Goal: Information Seeking & Learning: Learn about a topic

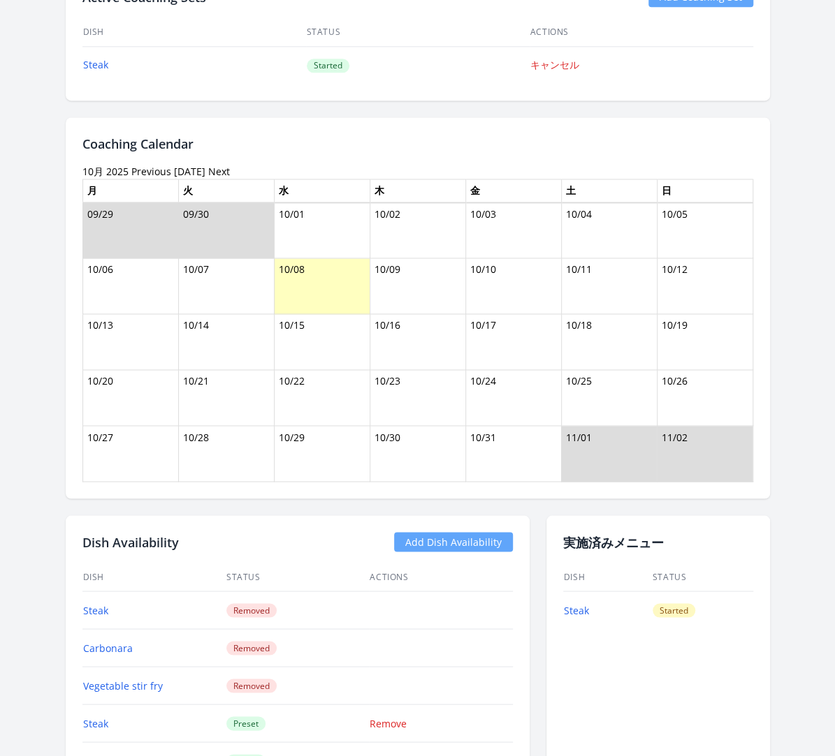
scroll to position [846, 0]
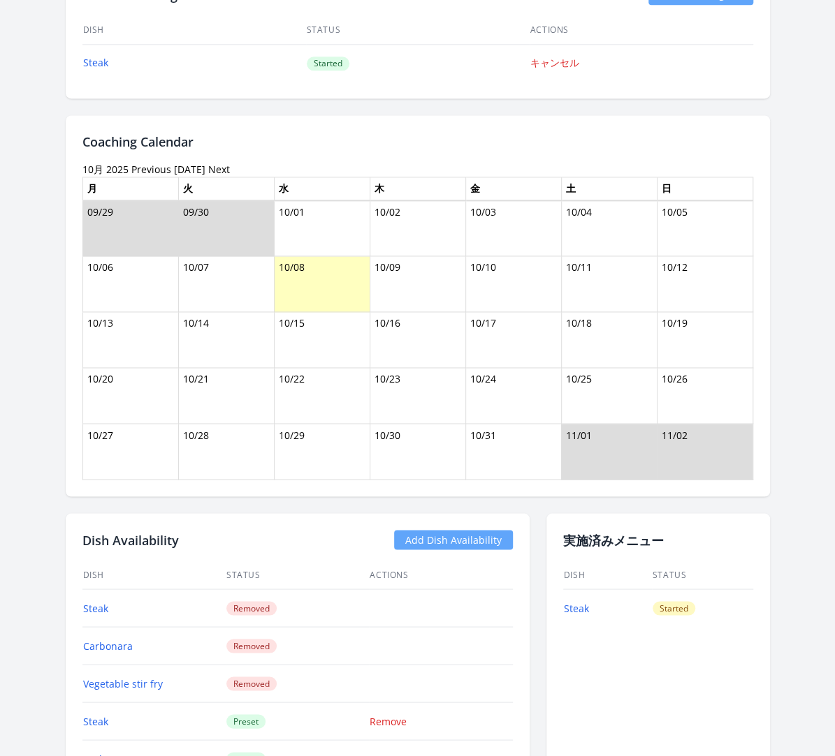
click at [145, 167] on link "Previous" at bounding box center [151, 169] width 40 height 13
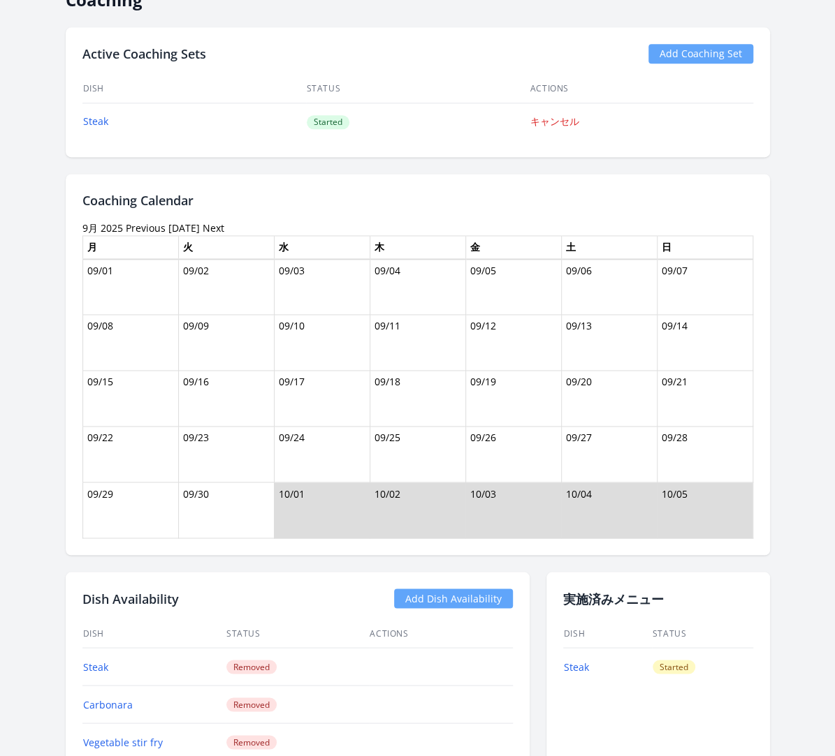
scroll to position [710, 0]
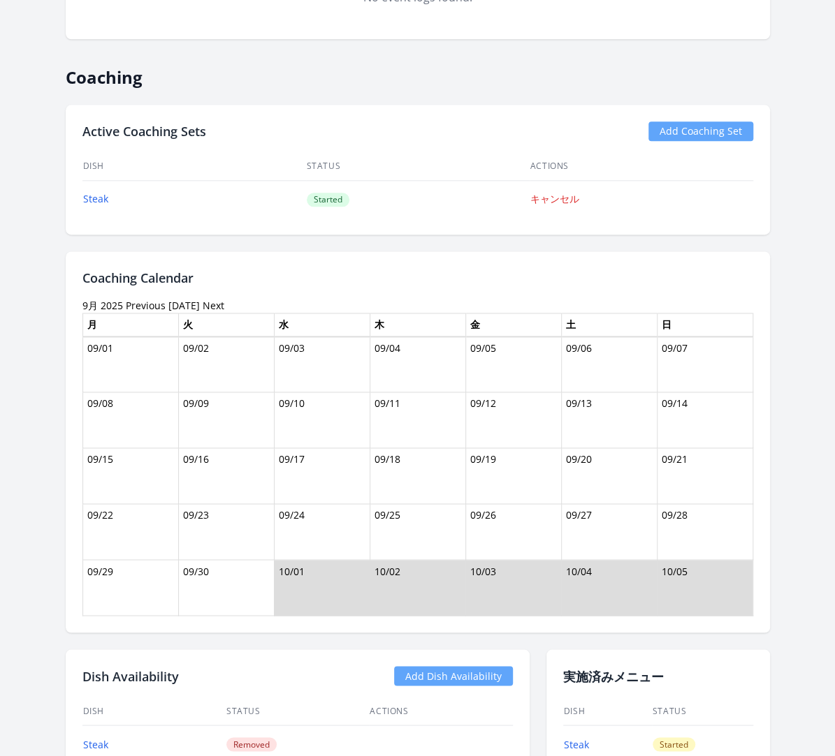
click at [175, 301] on link "Today" at bounding box center [183, 305] width 31 height 13
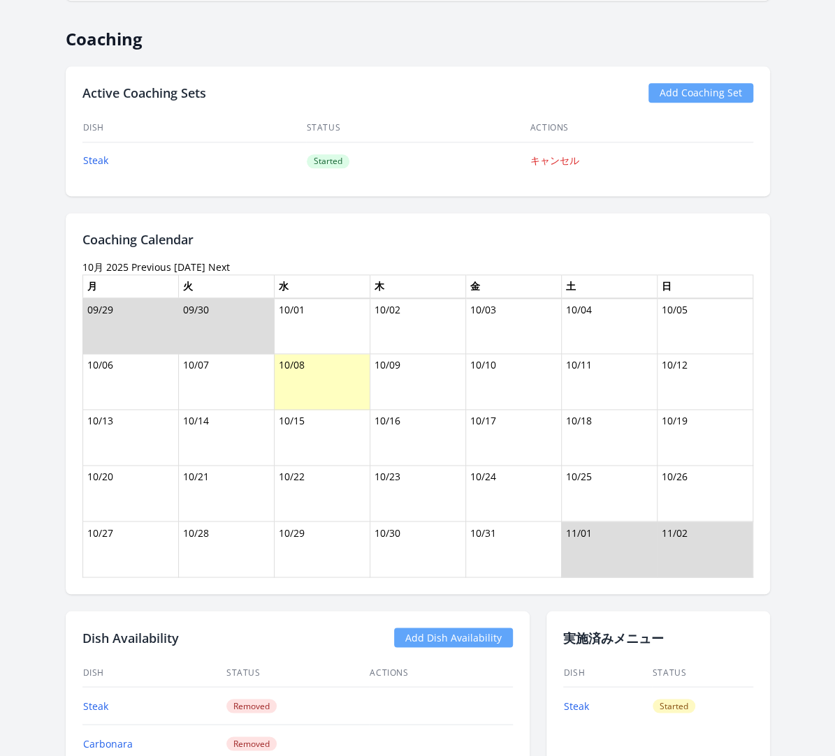
scroll to position [743, 0]
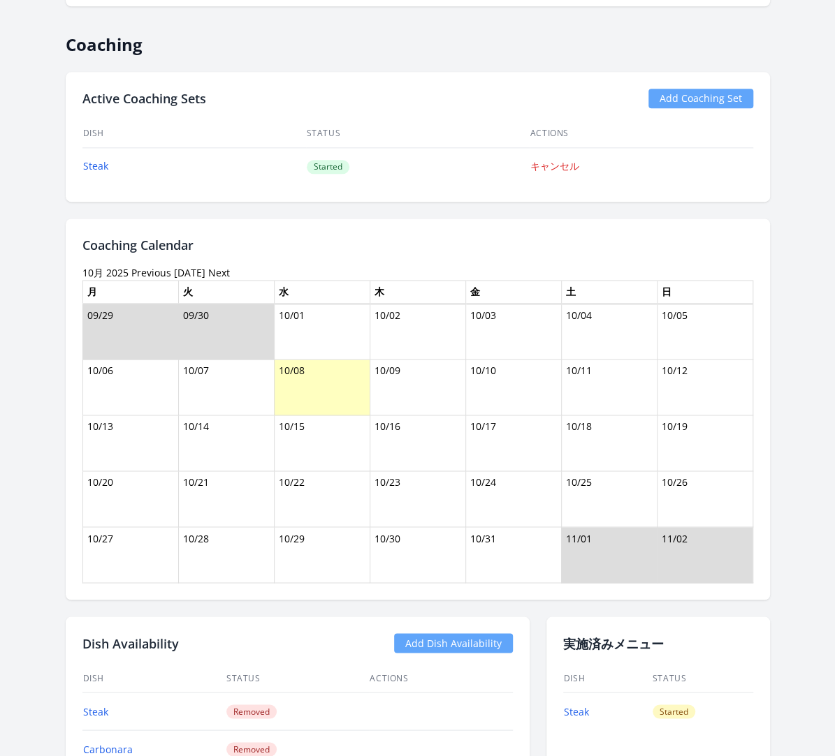
click at [189, 268] on link "[DATE]" at bounding box center [189, 272] width 31 height 13
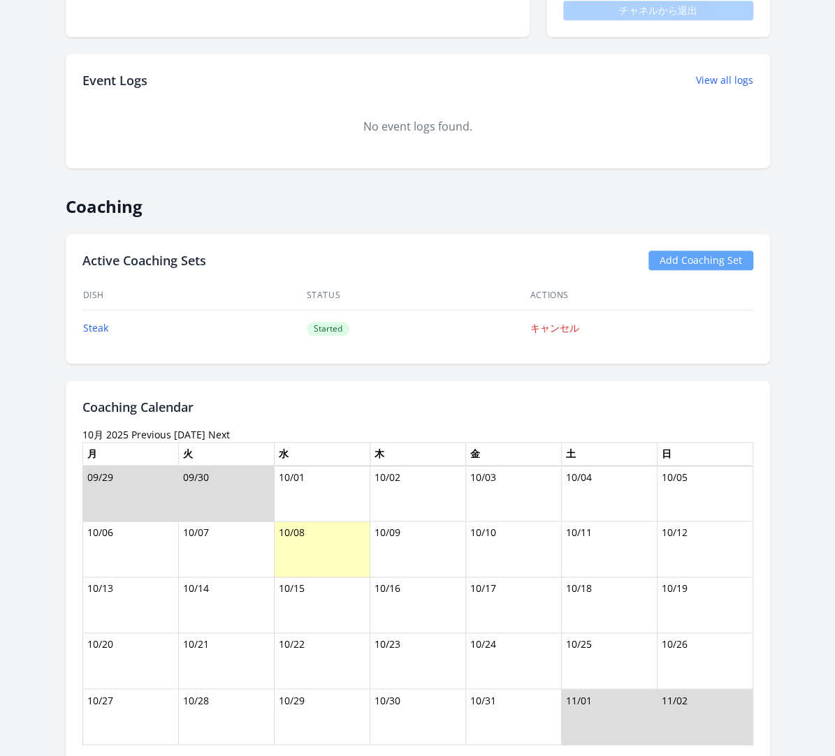
scroll to position [585, 0]
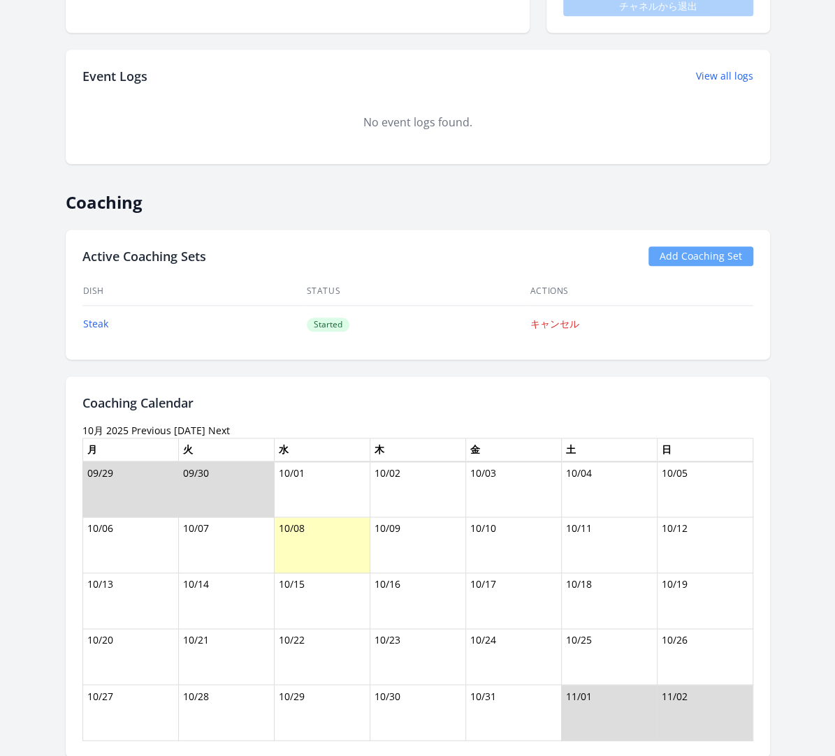
click at [189, 424] on link "[DATE]" at bounding box center [189, 430] width 31 height 13
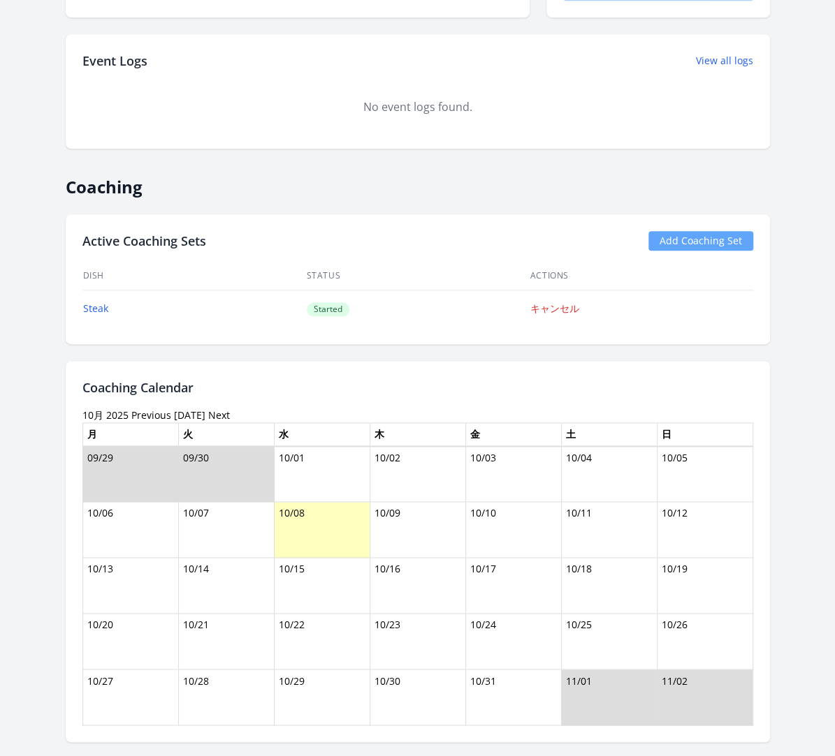
scroll to position [640, 0]
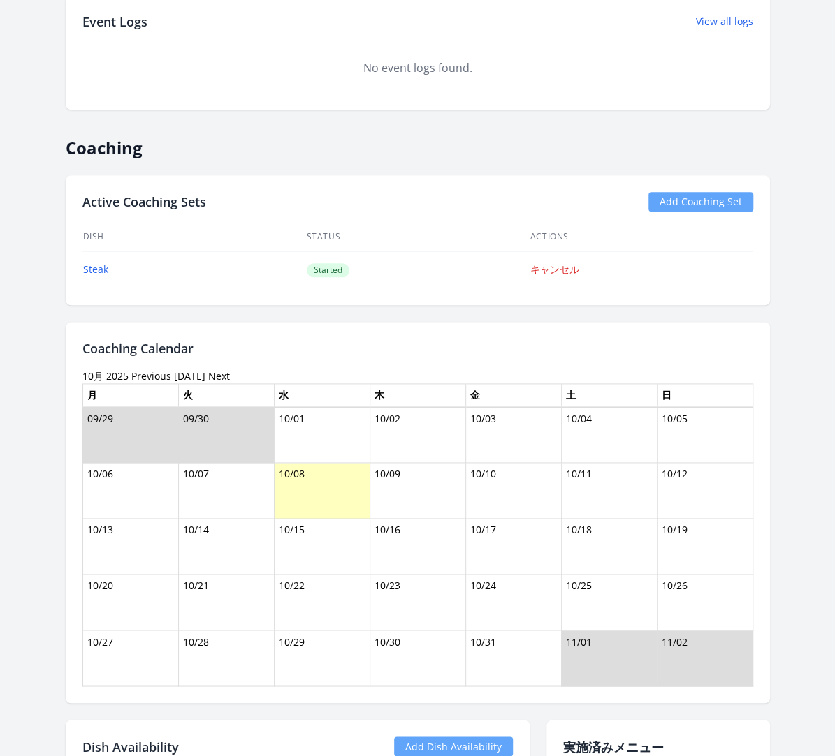
click at [184, 374] on link "[DATE]" at bounding box center [189, 375] width 31 height 13
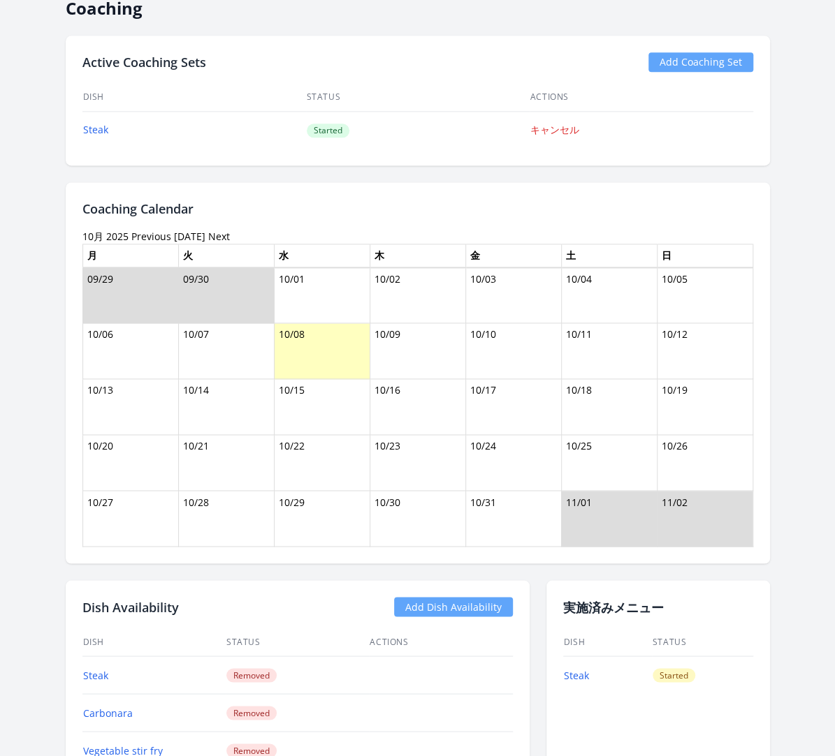
scroll to position [768, 0]
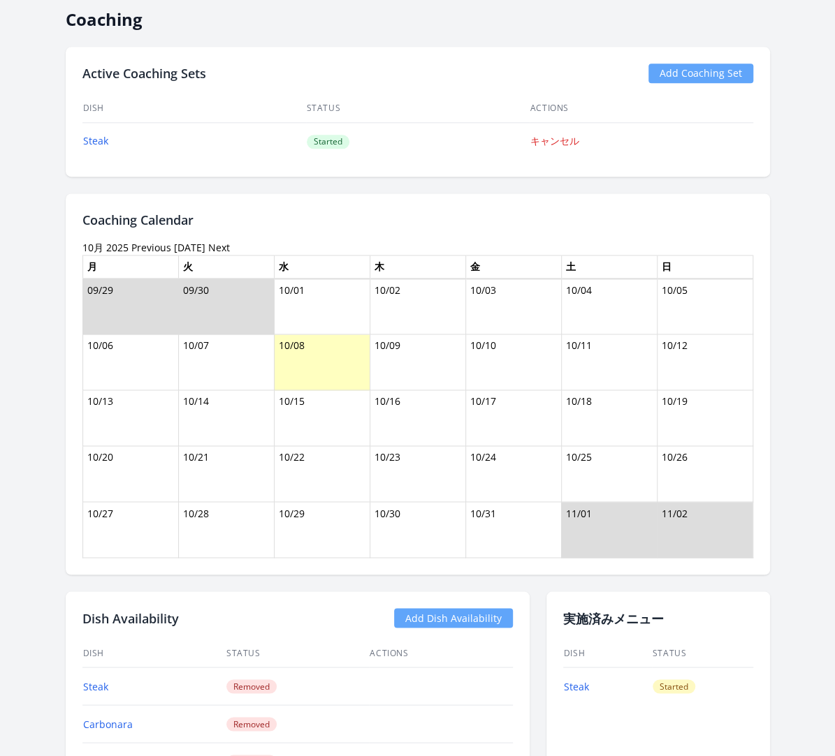
click at [149, 244] on link "Previous" at bounding box center [151, 247] width 40 height 13
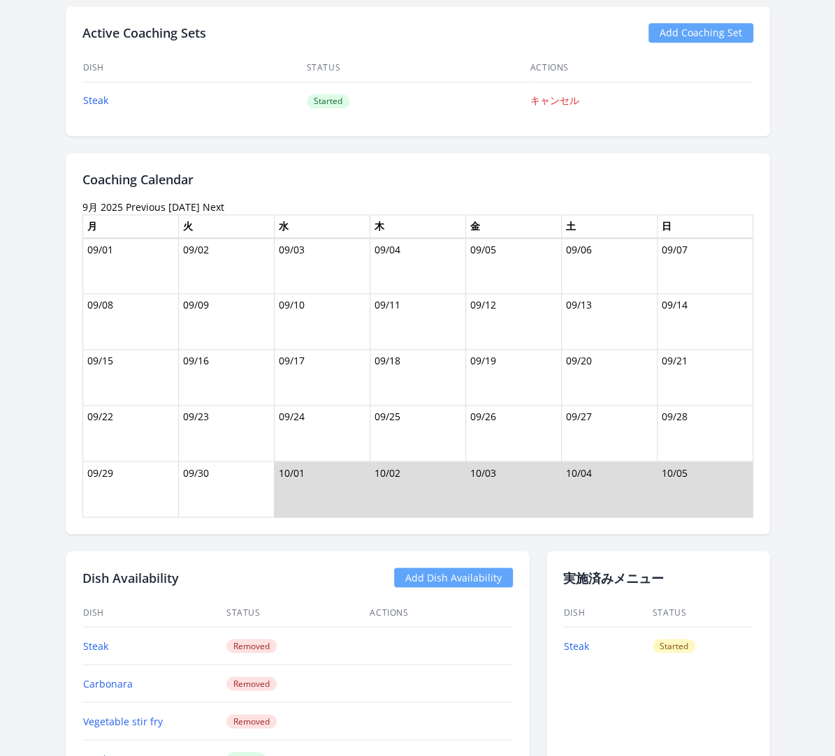
scroll to position [867, 0]
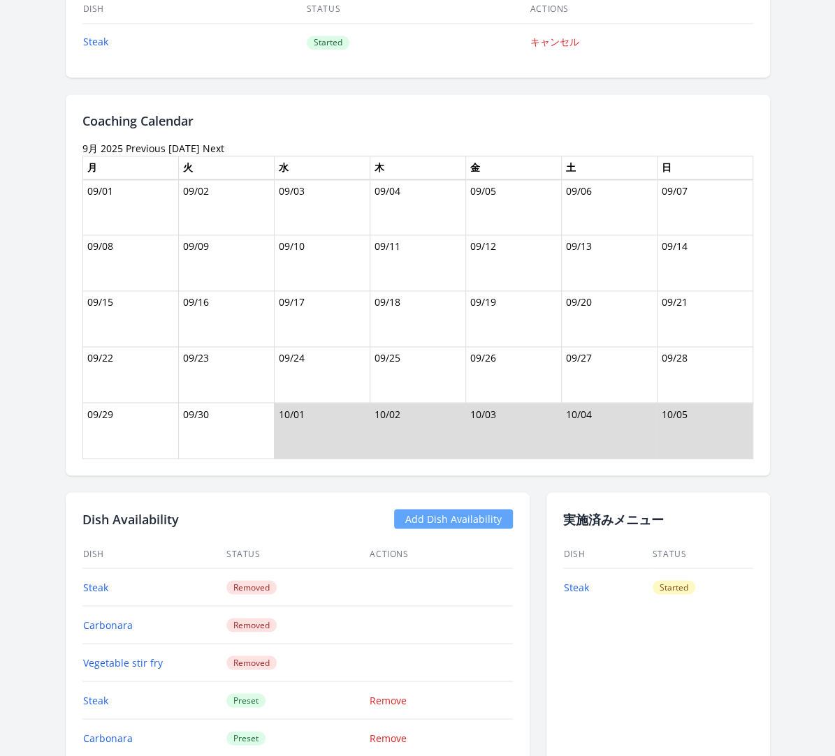
click at [143, 145] on link "Previous" at bounding box center [146, 148] width 40 height 13
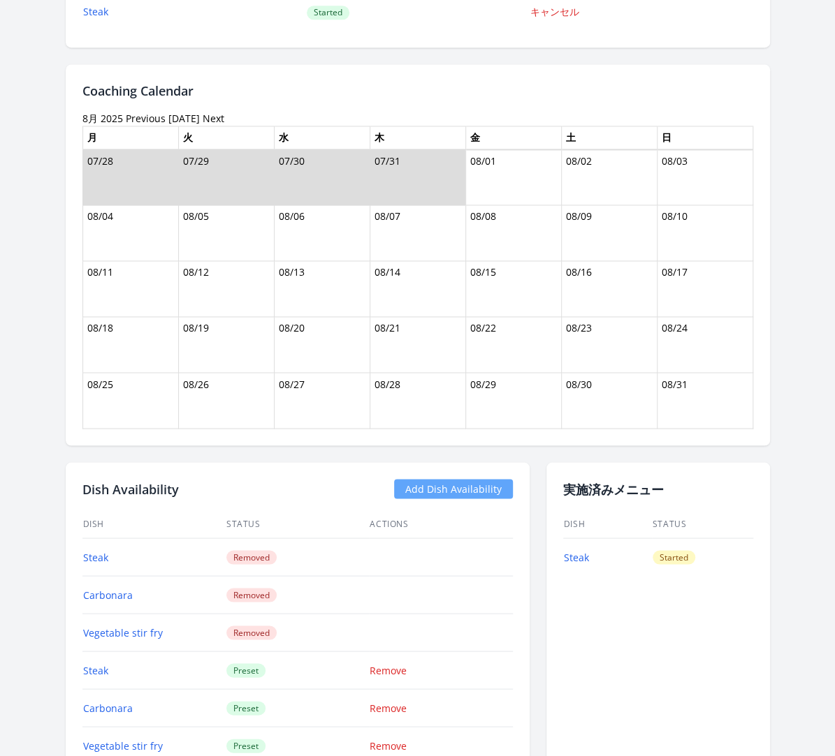
scroll to position [936, 0]
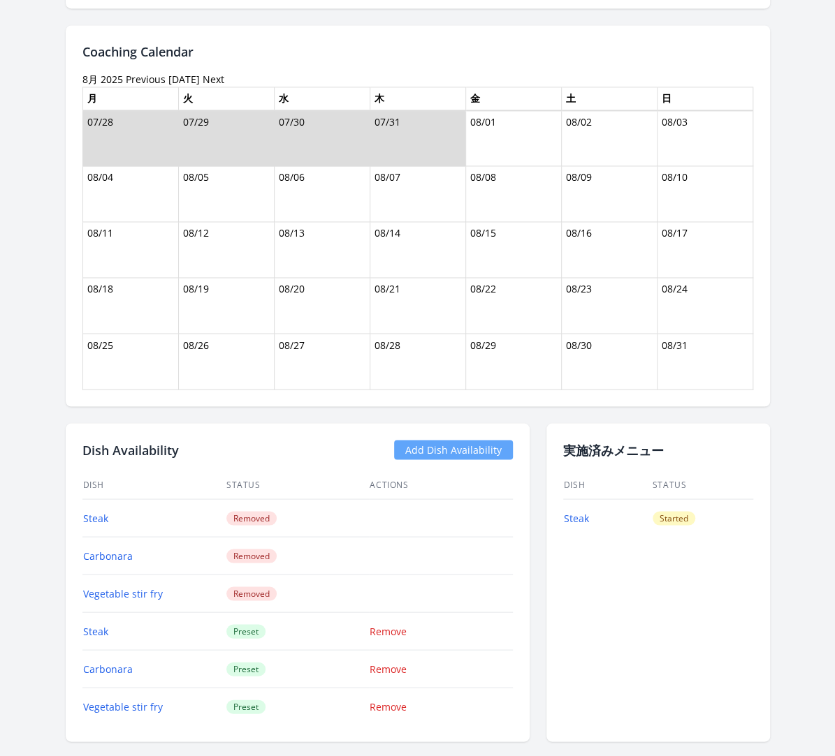
click at [138, 73] on link "Previous" at bounding box center [146, 79] width 40 height 13
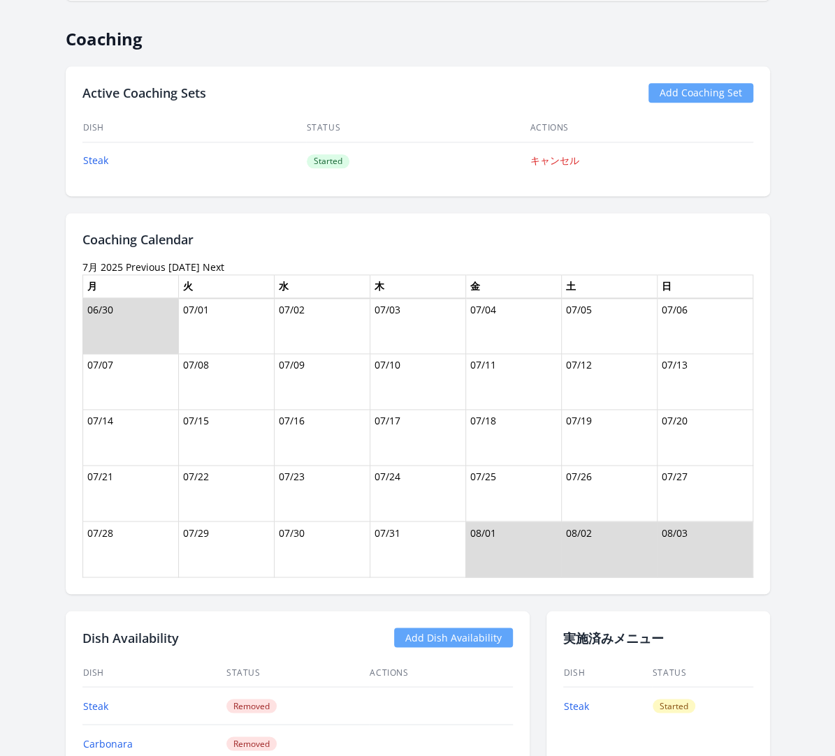
scroll to position [722, 0]
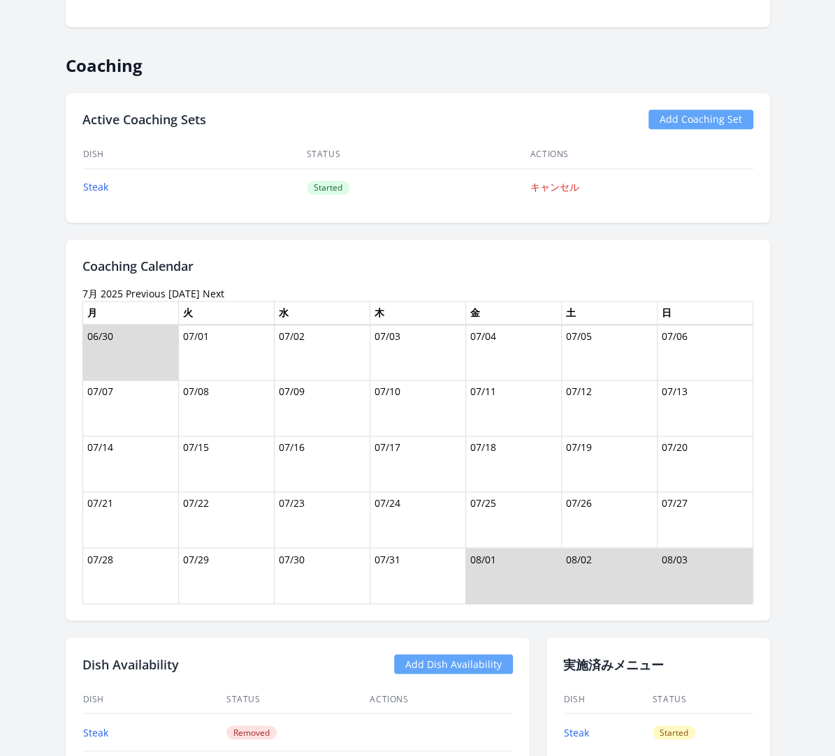
click at [138, 292] on link "Previous" at bounding box center [146, 293] width 40 height 13
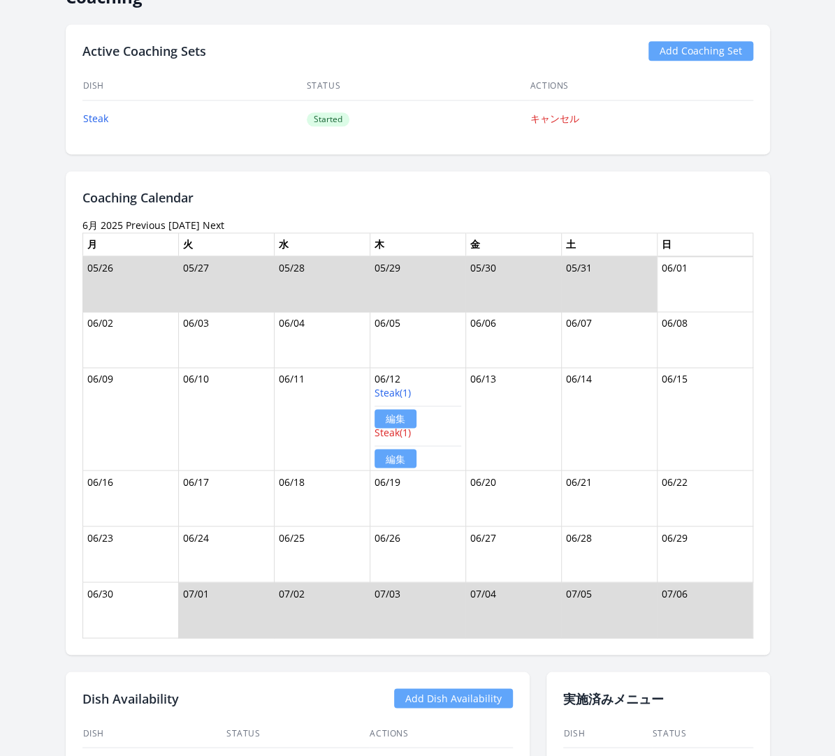
scroll to position [795, 0]
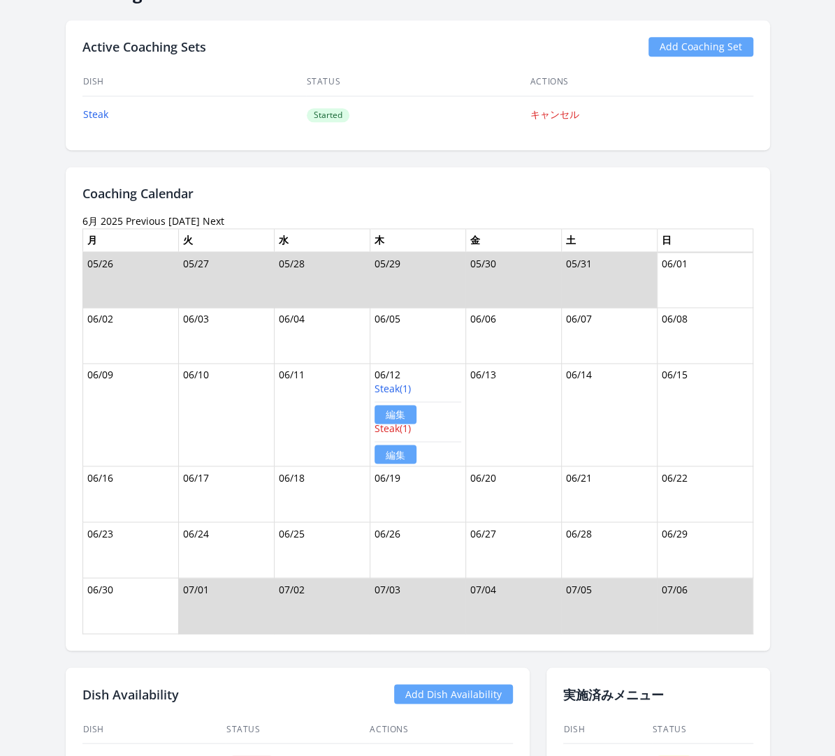
click at [131, 221] on link "Previous" at bounding box center [146, 220] width 40 height 13
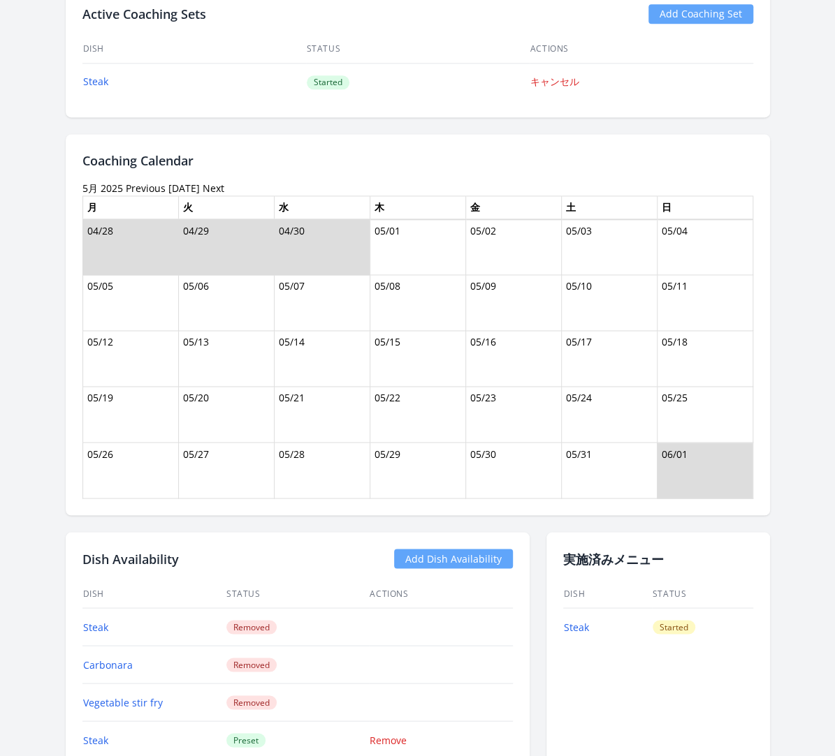
scroll to position [680, 0]
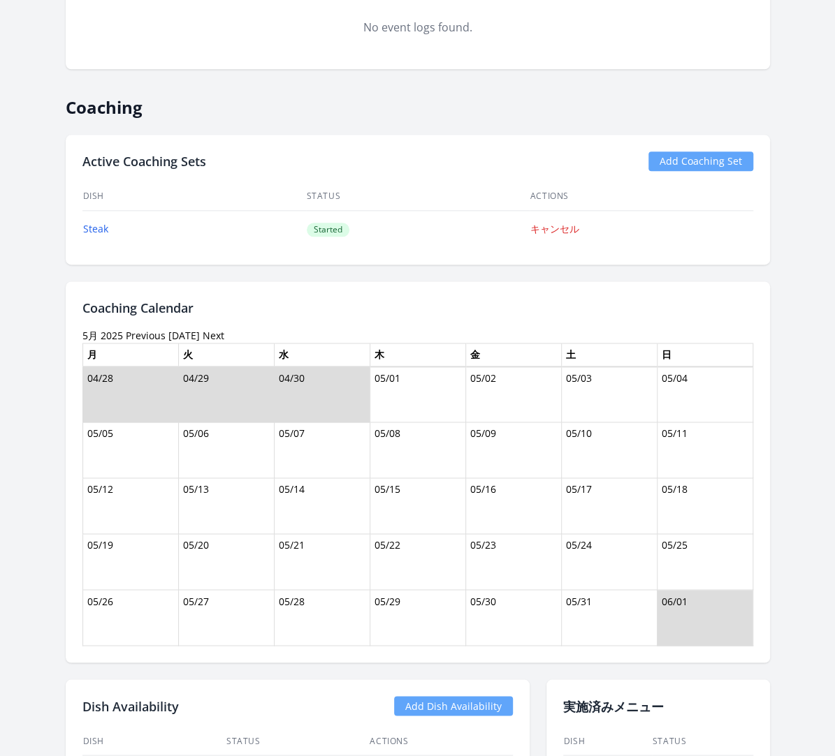
click at [145, 330] on link "Previous" at bounding box center [146, 335] width 40 height 13
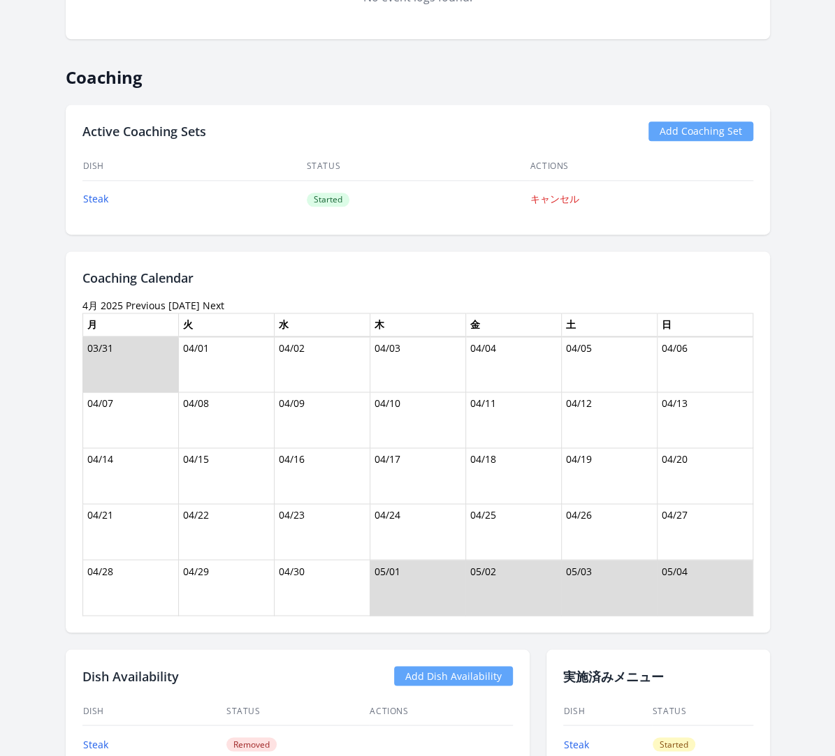
scroll to position [721, 0]
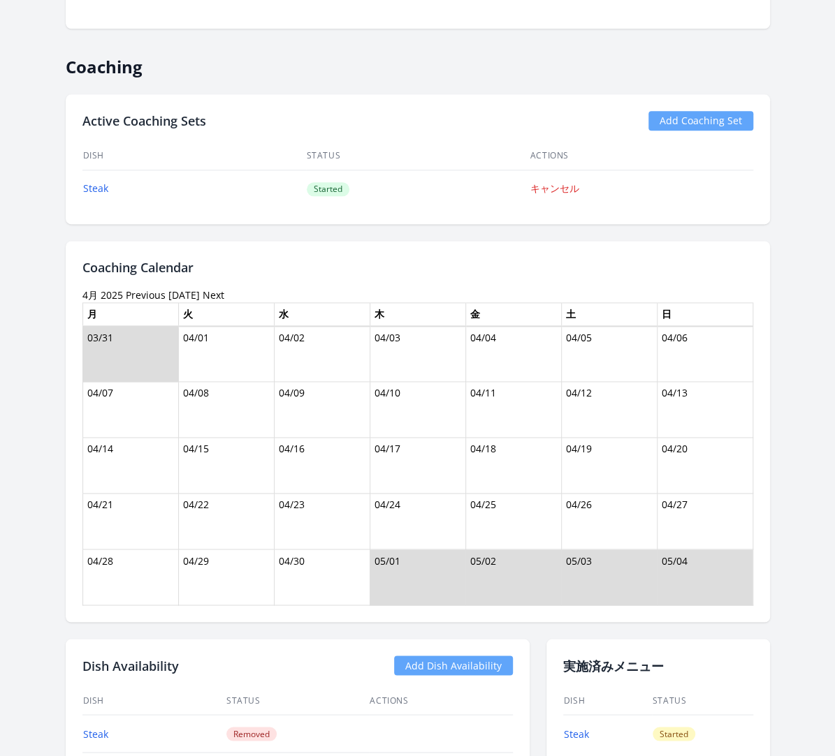
click at [142, 291] on link "Previous" at bounding box center [146, 294] width 40 height 13
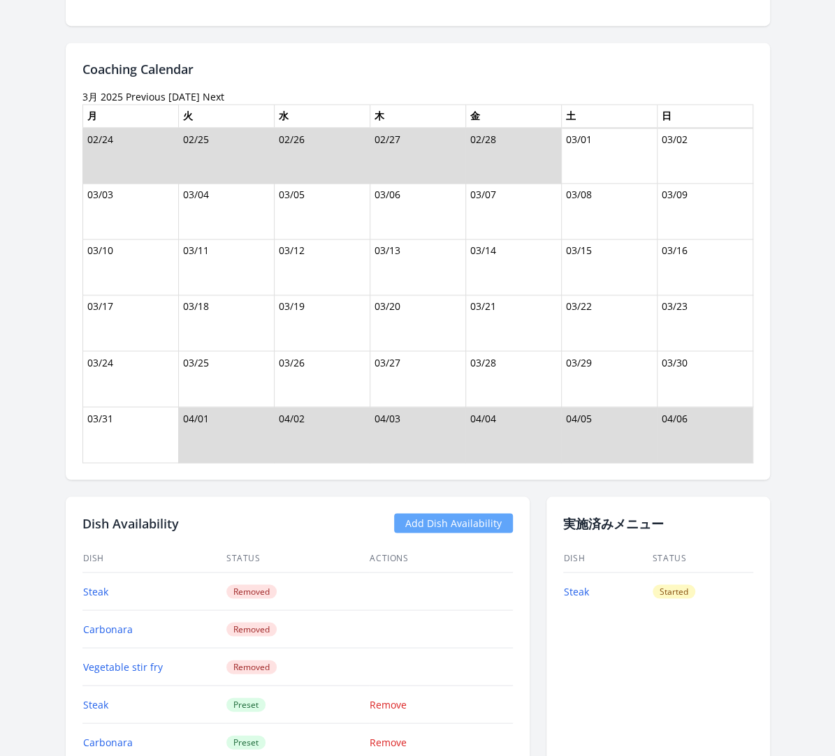
scroll to position [920, 0]
click at [135, 93] on link "Previous" at bounding box center [146, 95] width 40 height 13
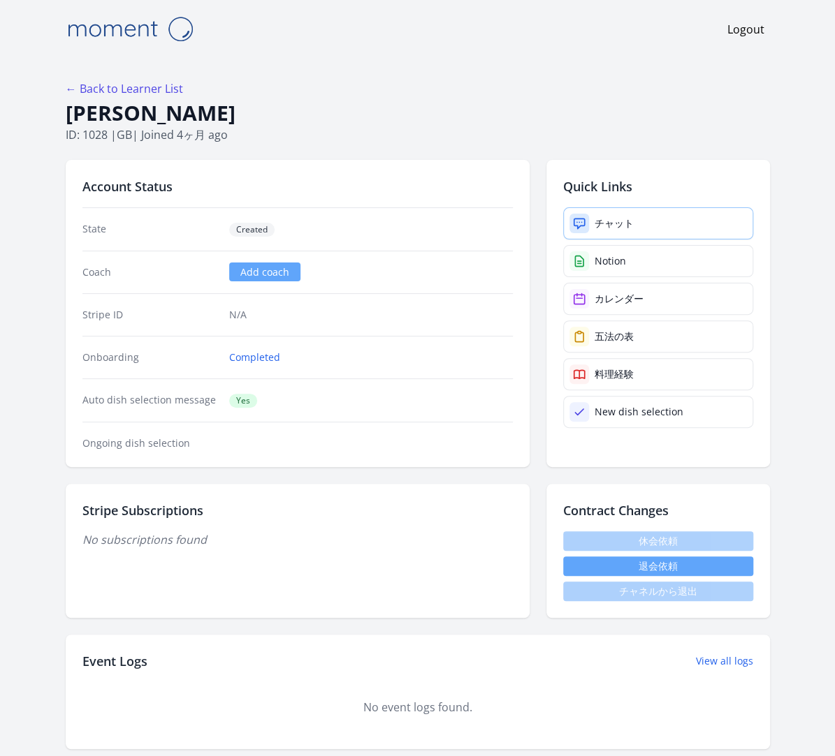
click at [637, 216] on link "チャット" at bounding box center [658, 223] width 190 height 32
click at [624, 224] on div "チャット" at bounding box center [613, 223] width 39 height 14
click at [639, 225] on link "チャット" at bounding box center [658, 223] width 190 height 32
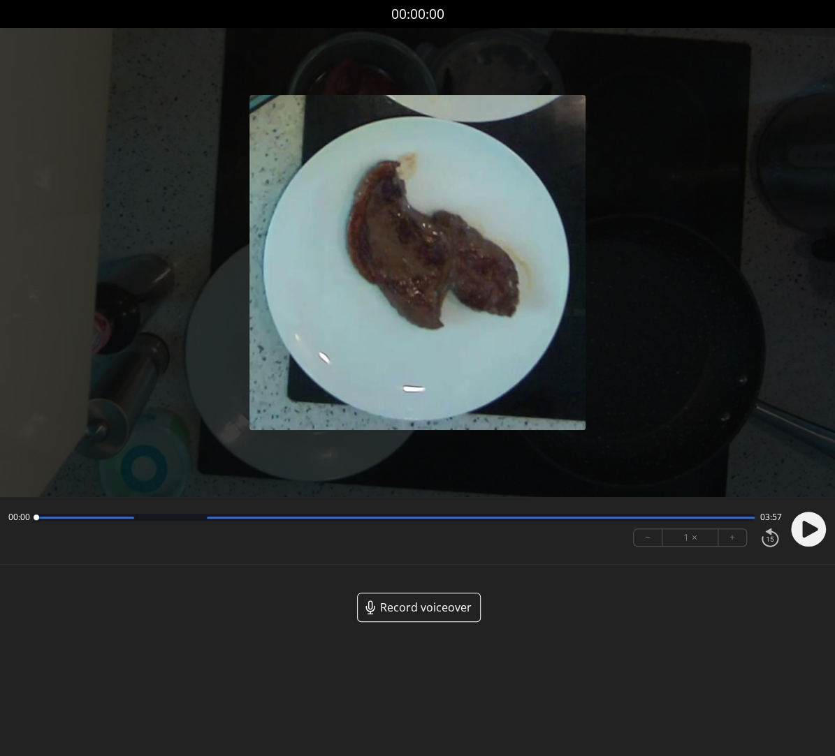
click at [434, 609] on span "Record voiceover" at bounding box center [425, 607] width 91 height 17
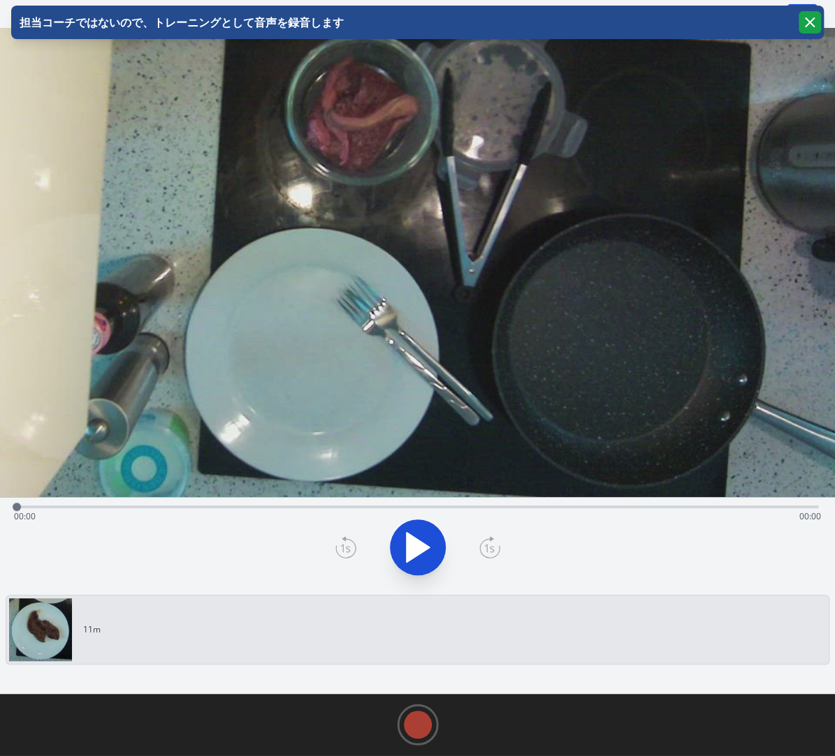
click at [806, 22] on icon "button" at bounding box center [809, 22] width 17 height 17
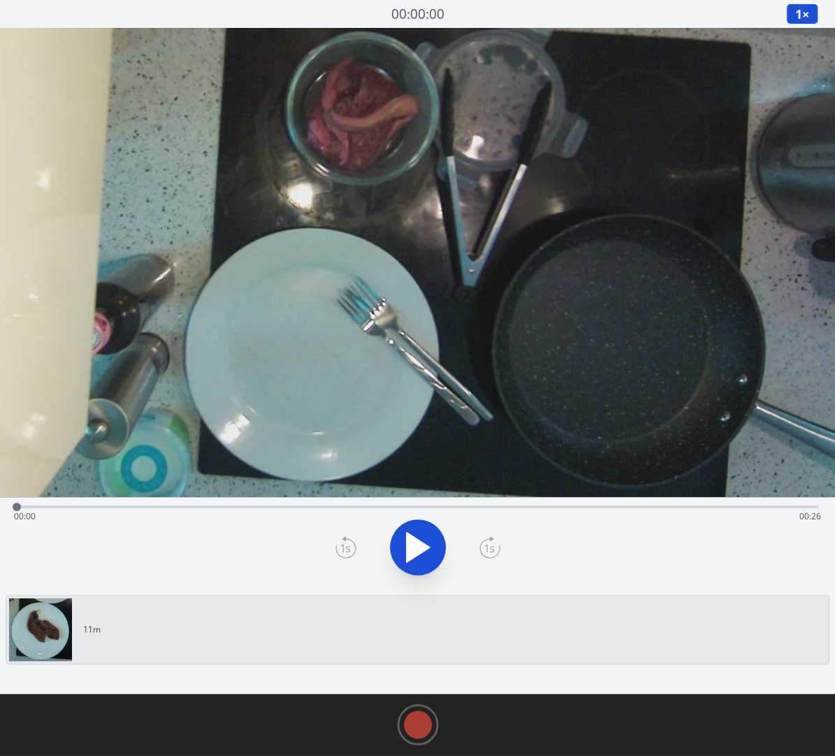
click at [411, 552] on icon at bounding box center [417, 547] width 23 height 29
click at [417, 548] on icon at bounding box center [417, 547] width 39 height 39
click at [806, 17] on button "1 ×" at bounding box center [802, 13] width 32 height 21
click at [801, 34] on li "0.25×" at bounding box center [805, 33] width 39 height 22
click at [413, 547] on icon at bounding box center [417, 547] width 23 height 29
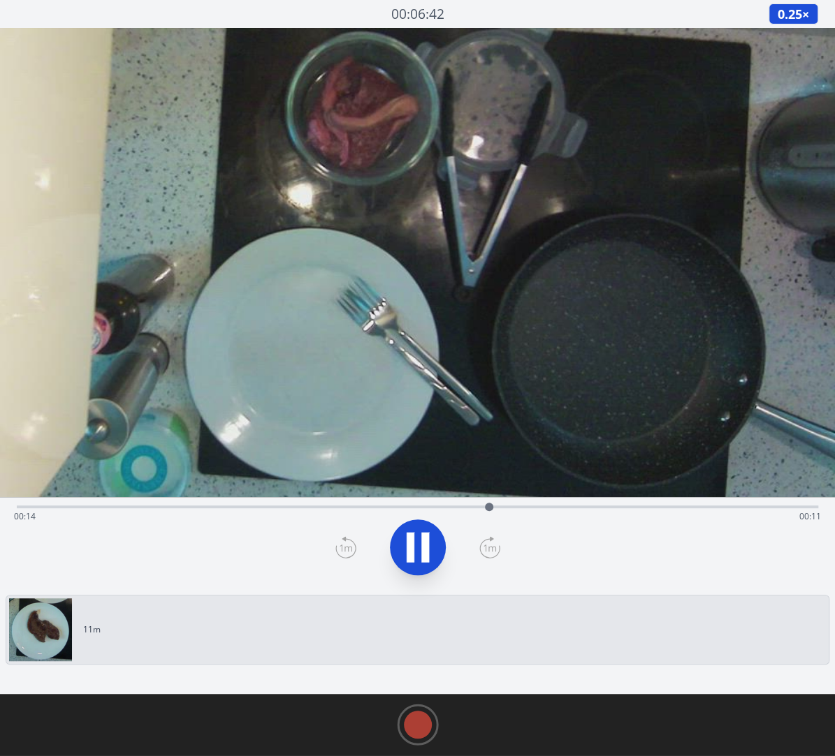
click at [413, 547] on icon at bounding box center [410, 548] width 8 height 30
drag, startPoint x: 491, startPoint y: 503, endPoint x: 397, endPoint y: 492, distance: 94.2
click at [397, 492] on div "Time elapsed: 00:12 Time remaining: 00:14 View your cooking diary" at bounding box center [417, 308] width 835 height 561
drag, startPoint x: 397, startPoint y: 507, endPoint x: 473, endPoint y: 506, distance: 76.8
click at [473, 506] on div at bounding box center [473, 507] width 8 height 8
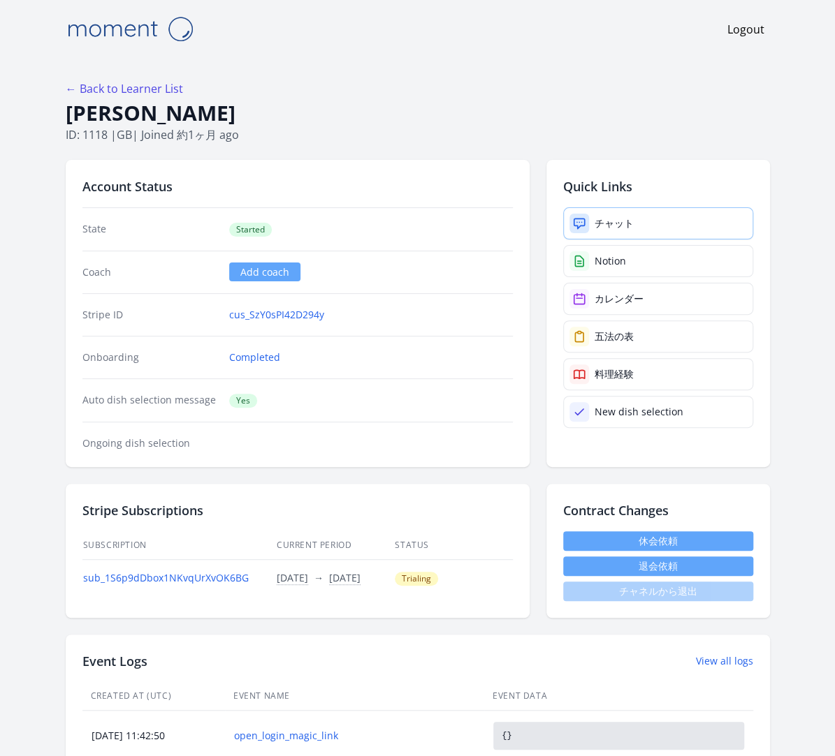
click at [636, 224] on link "チャット" at bounding box center [658, 223] width 190 height 32
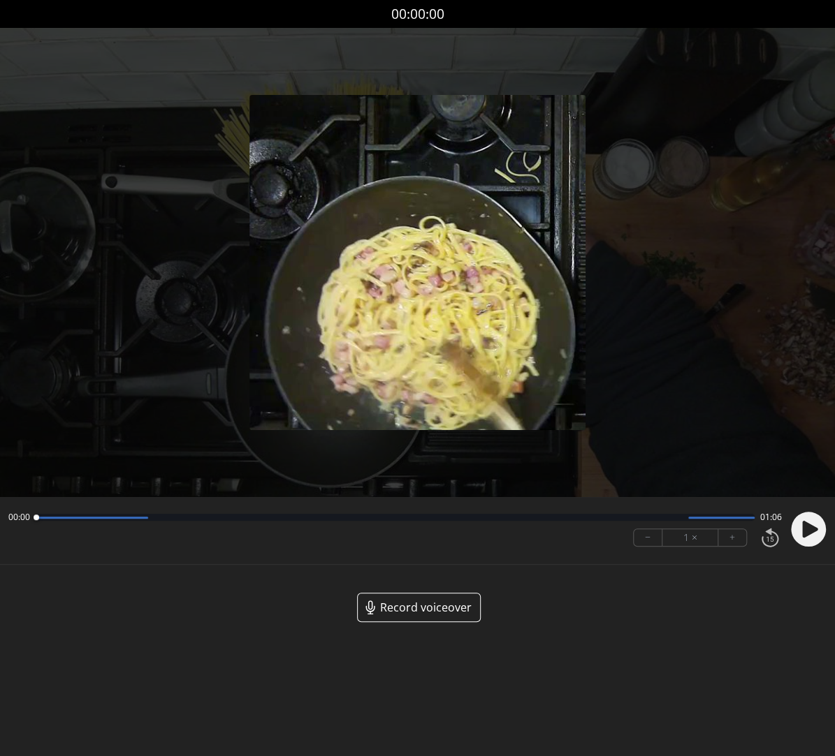
click at [437, 605] on span "Record voiceover" at bounding box center [425, 607] width 91 height 17
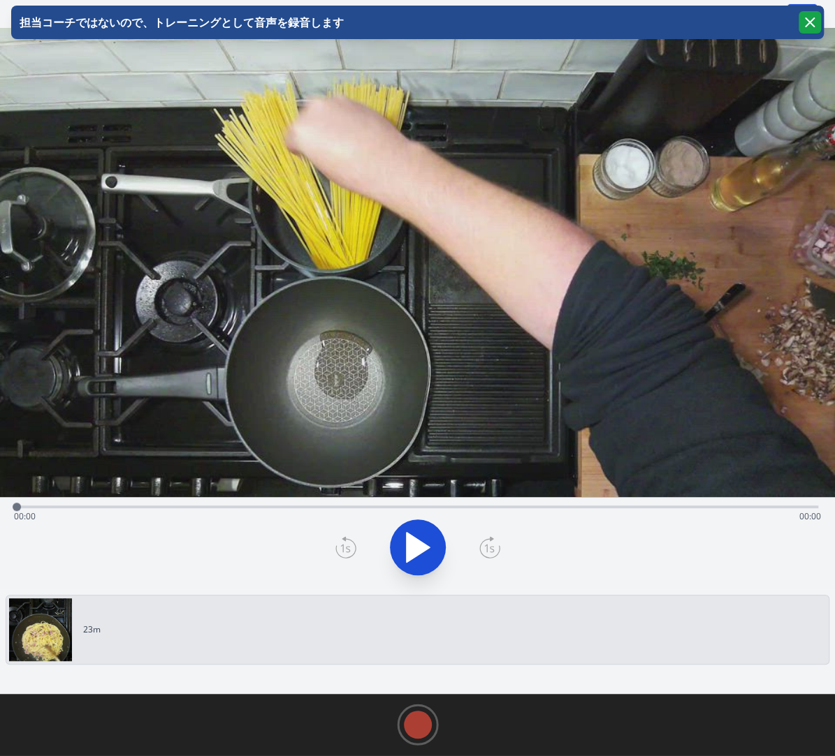
click at [807, 20] on icon "button" at bounding box center [809, 22] width 8 height 8
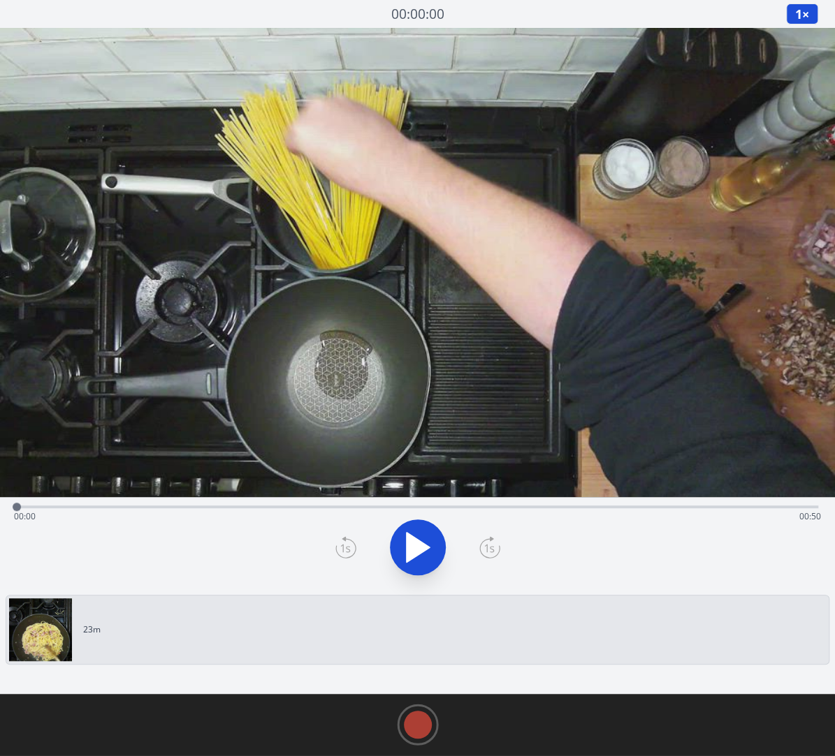
click at [426, 538] on icon at bounding box center [417, 547] width 39 height 39
click at [414, 546] on icon at bounding box center [417, 547] width 39 height 39
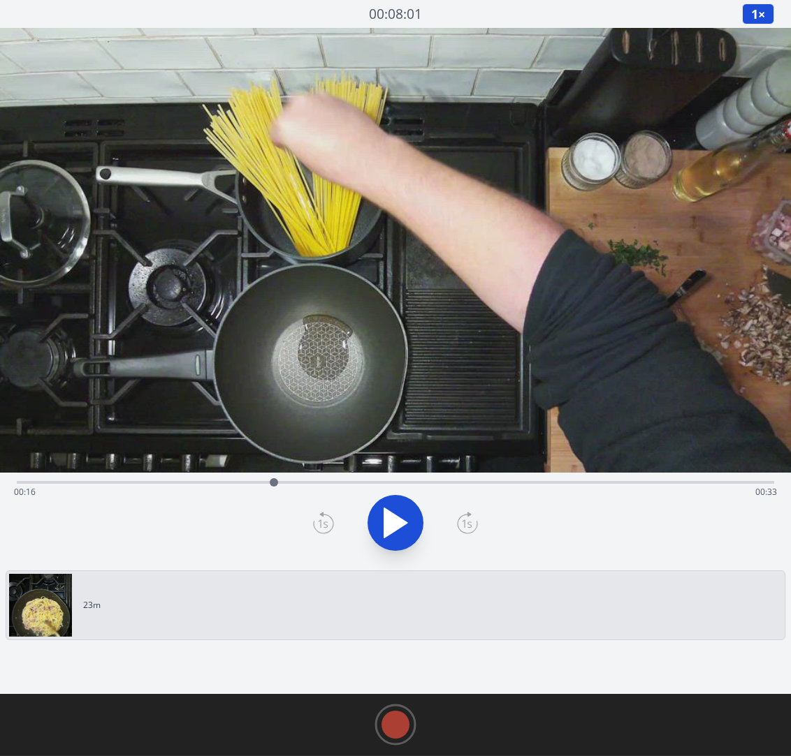
drag, startPoint x: 52, startPoint y: 482, endPoint x: 274, endPoint y: 469, distance: 221.8
click at [274, 469] on div "Time elapsed: 00:16 Time remaining: 00:33 View your cooking diary" at bounding box center [395, 296] width 791 height 537
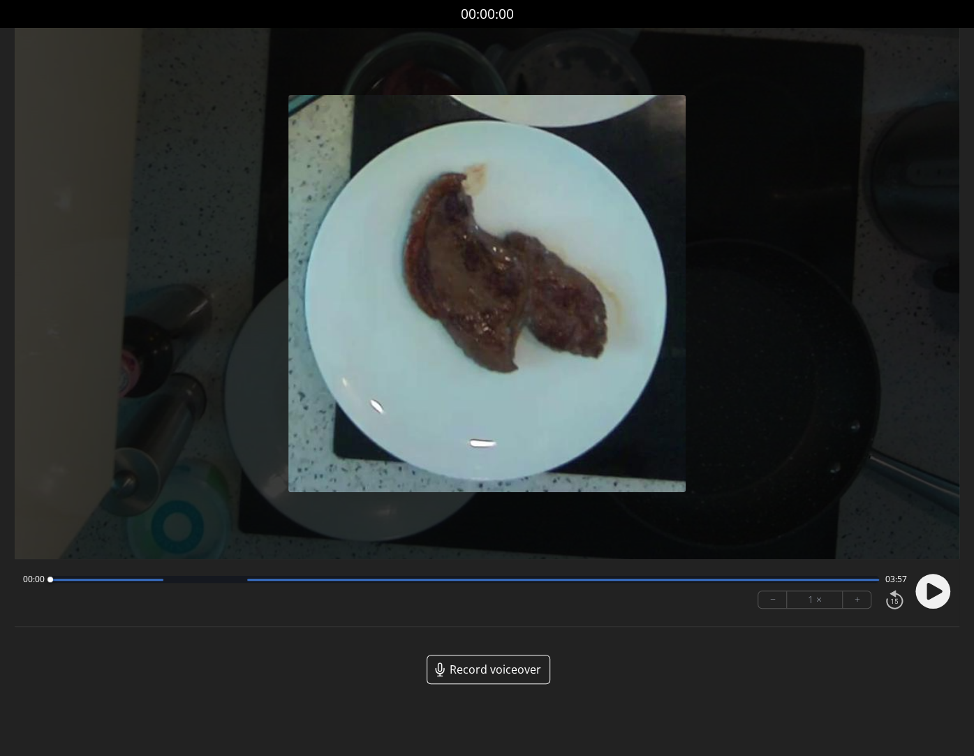
click at [512, 664] on span "Record voiceover" at bounding box center [495, 669] width 91 height 17
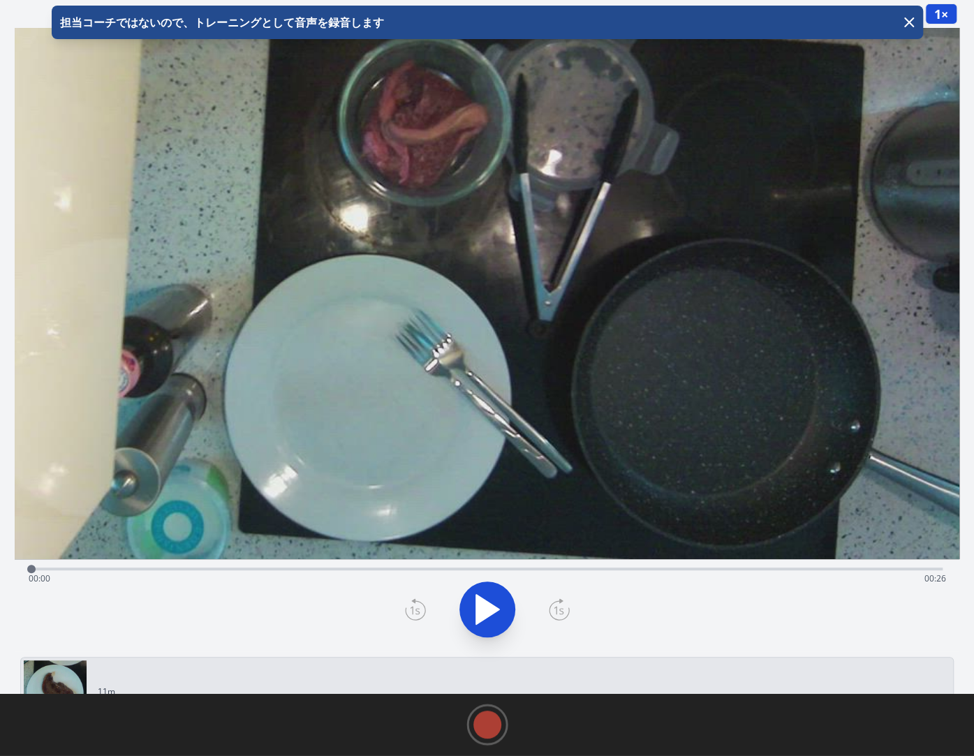
click at [548, 568] on div "Time elapsed: 00:00 Time remaining: 00:26" at bounding box center [488, 579] width 918 height 22
drag, startPoint x: 548, startPoint y: 568, endPoint x: 584, endPoint y: 568, distance: 35.6
click at [584, 568] on div at bounding box center [584, 569] width 8 height 8
drag, startPoint x: 585, startPoint y: 570, endPoint x: 562, endPoint y: 570, distance: 23.0
click at [562, 570] on div at bounding box center [562, 569] width 8 height 8
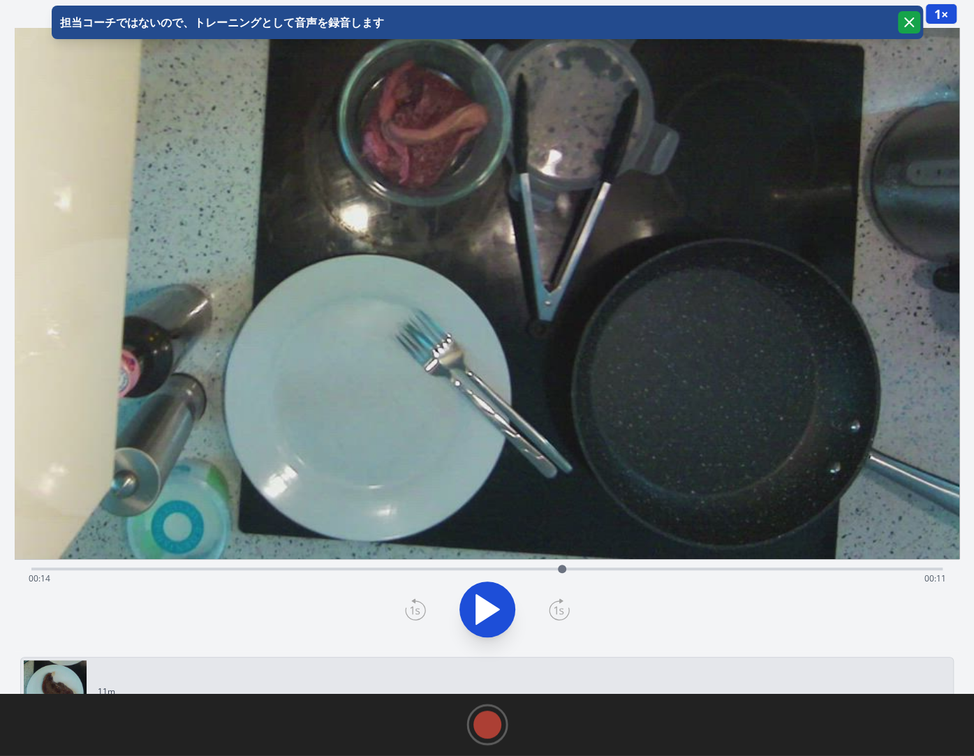
click at [790, 26] on icon "button" at bounding box center [909, 22] width 17 height 17
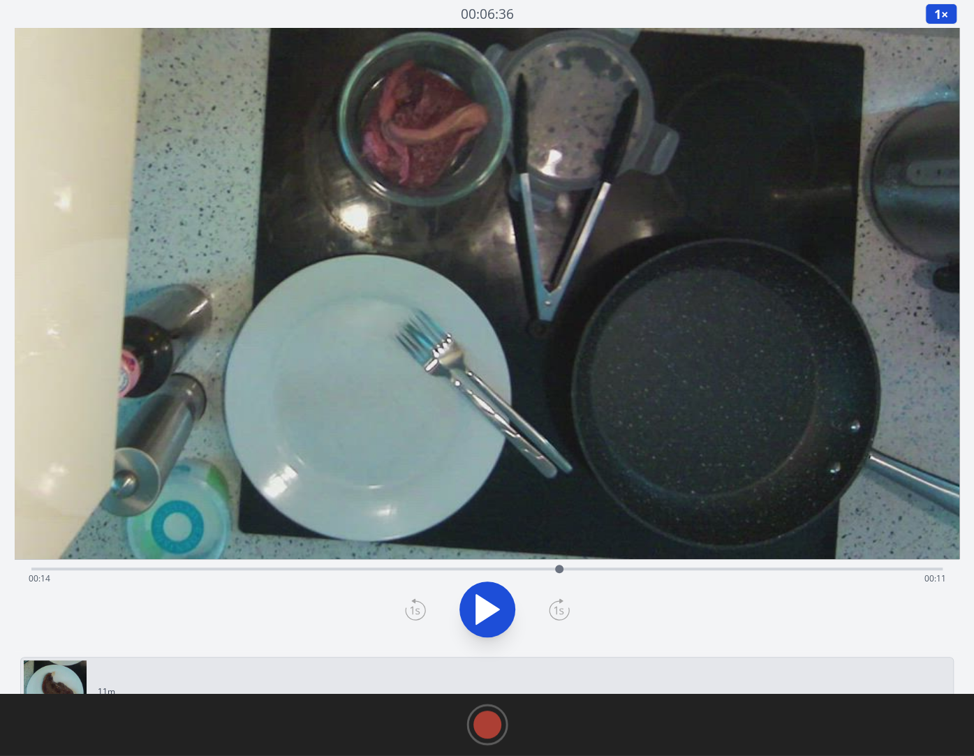
click at [559, 569] on div at bounding box center [559, 569] width 8 height 8
click at [557, 570] on div at bounding box center [557, 569] width 8 height 8
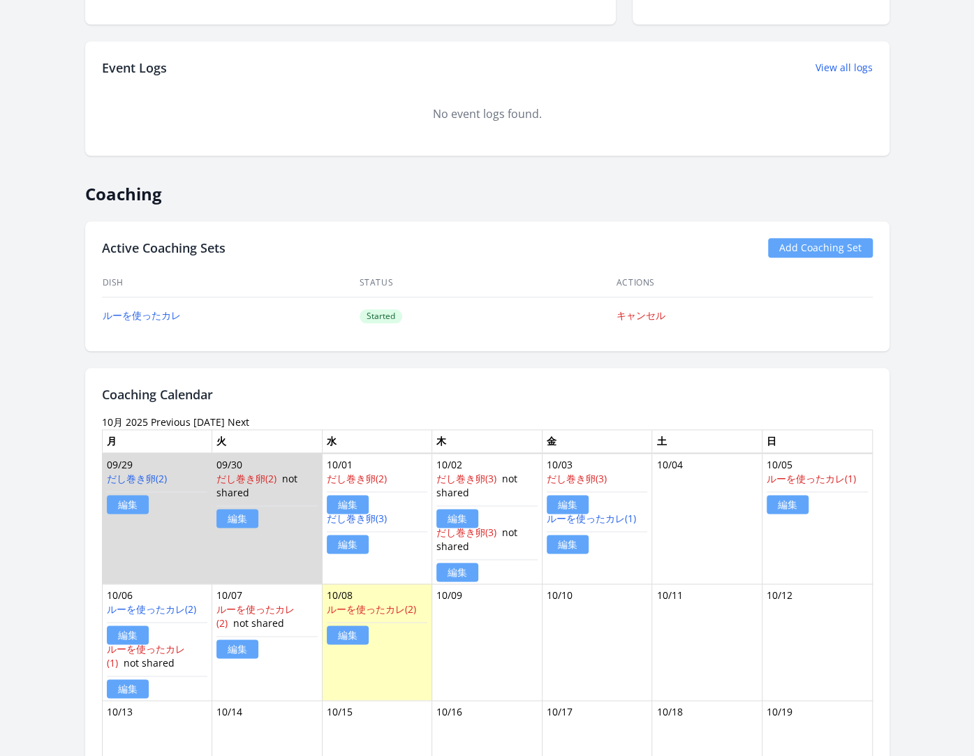
scroll to position [655, 0]
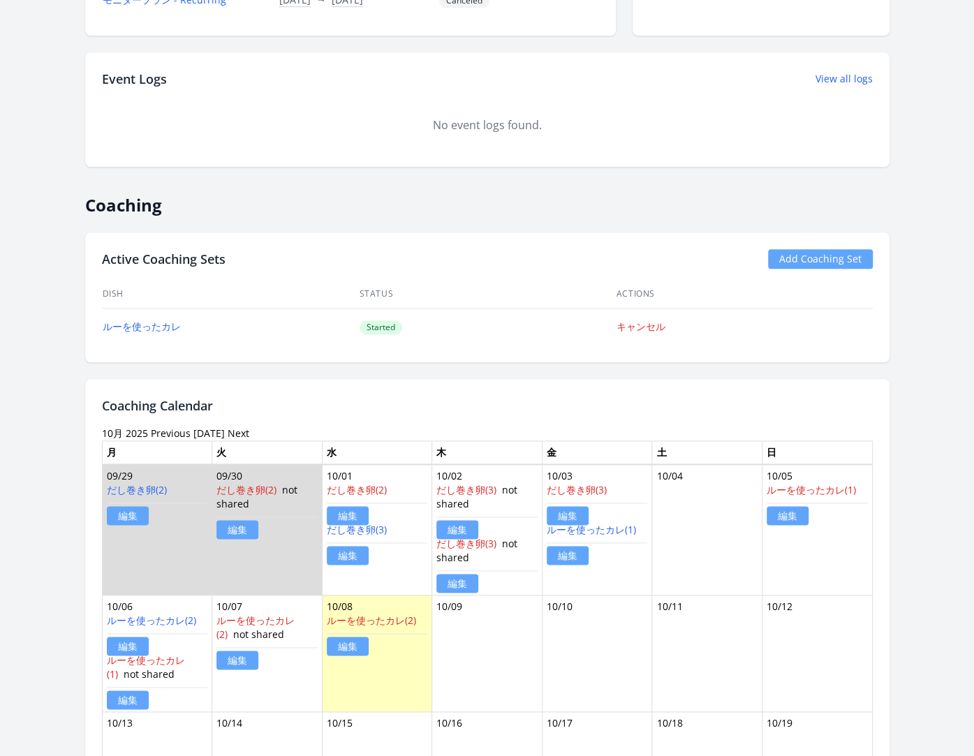
click at [167, 430] on link "Previous" at bounding box center [171, 433] width 40 height 13
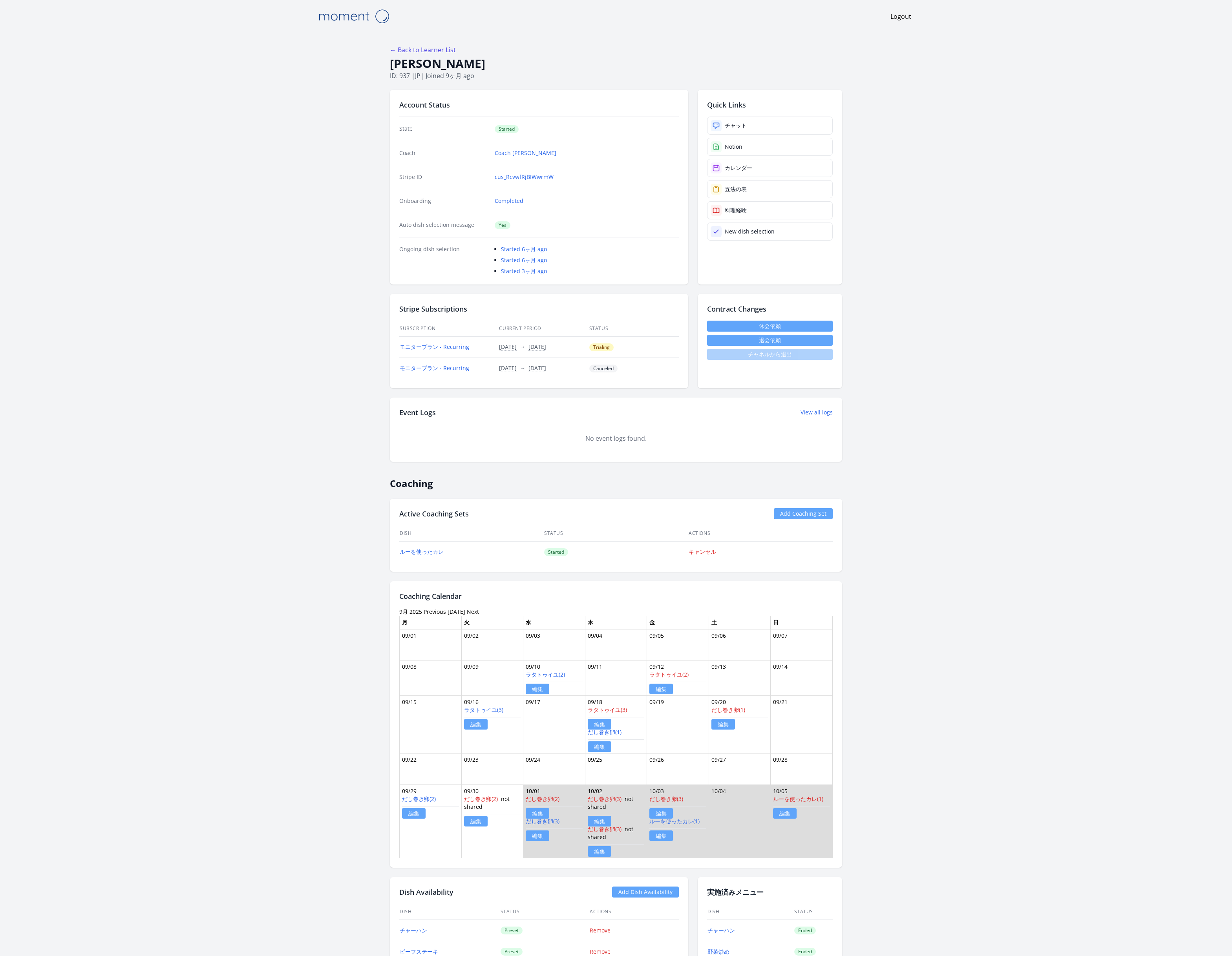
click at [433, 425] on link "Previous" at bounding box center [435, 611] width 22 height 7
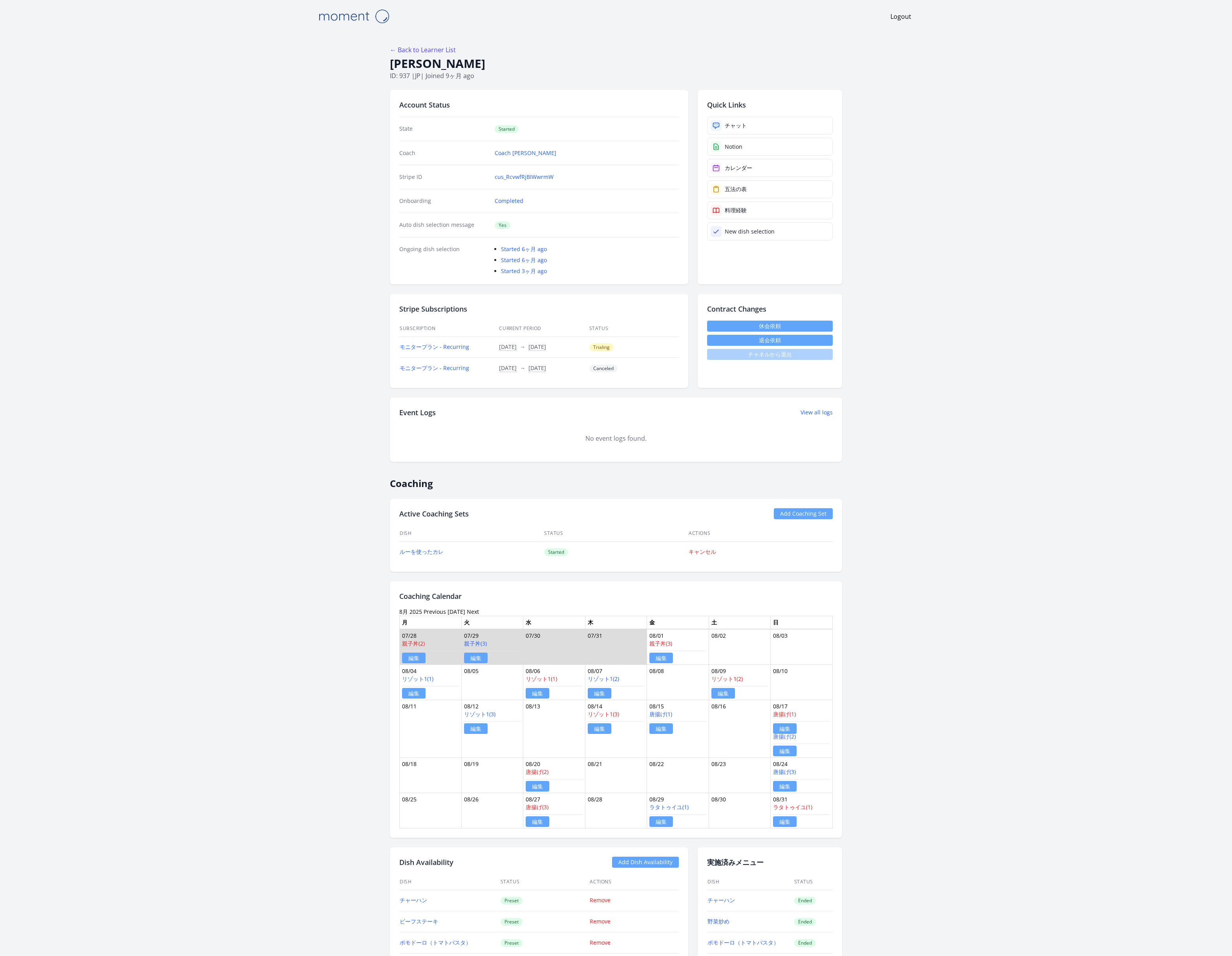
click at [435, 425] on link "Previous" at bounding box center [435, 611] width 22 height 7
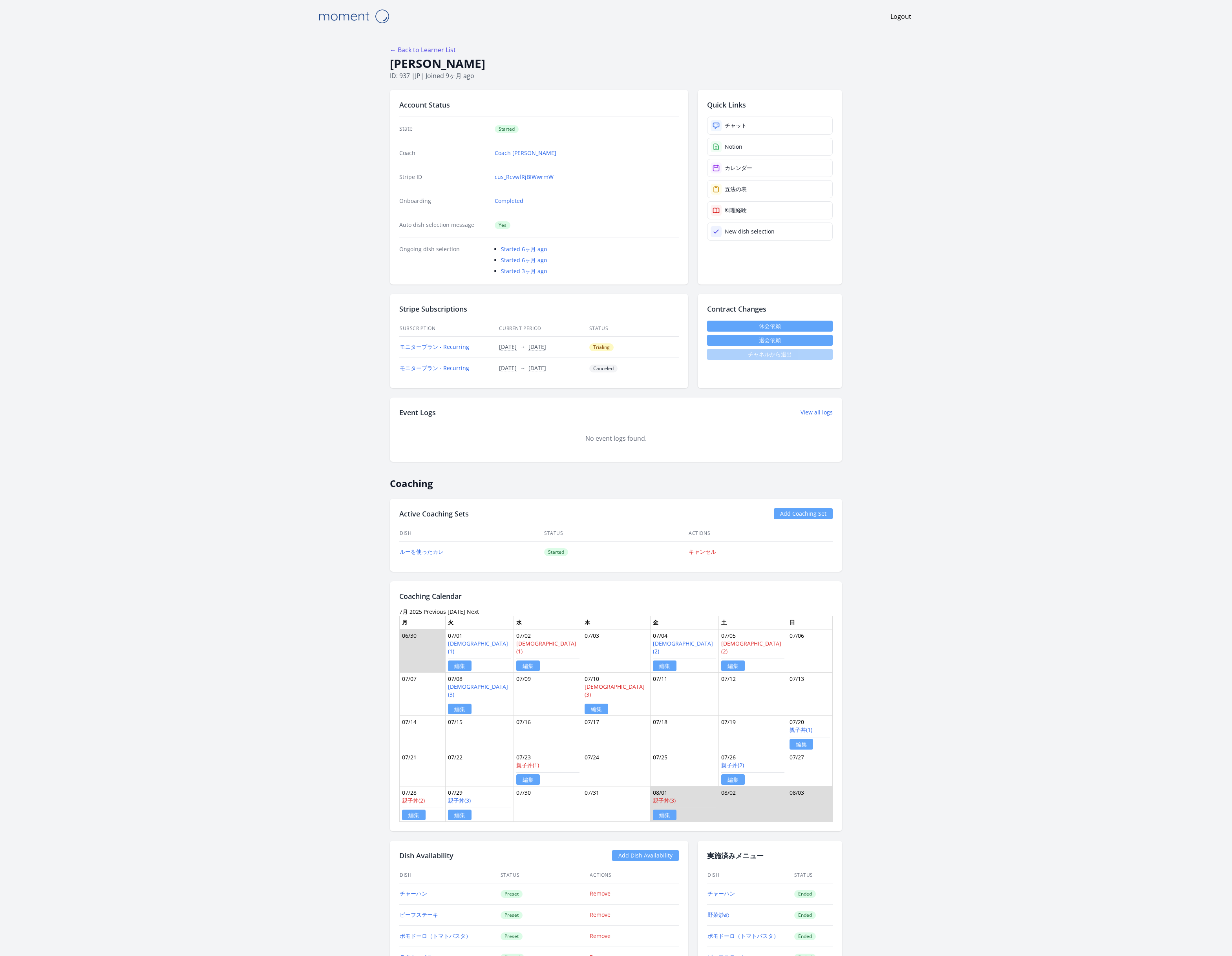
click at [435, 425] on link "Previous" at bounding box center [435, 611] width 22 height 7
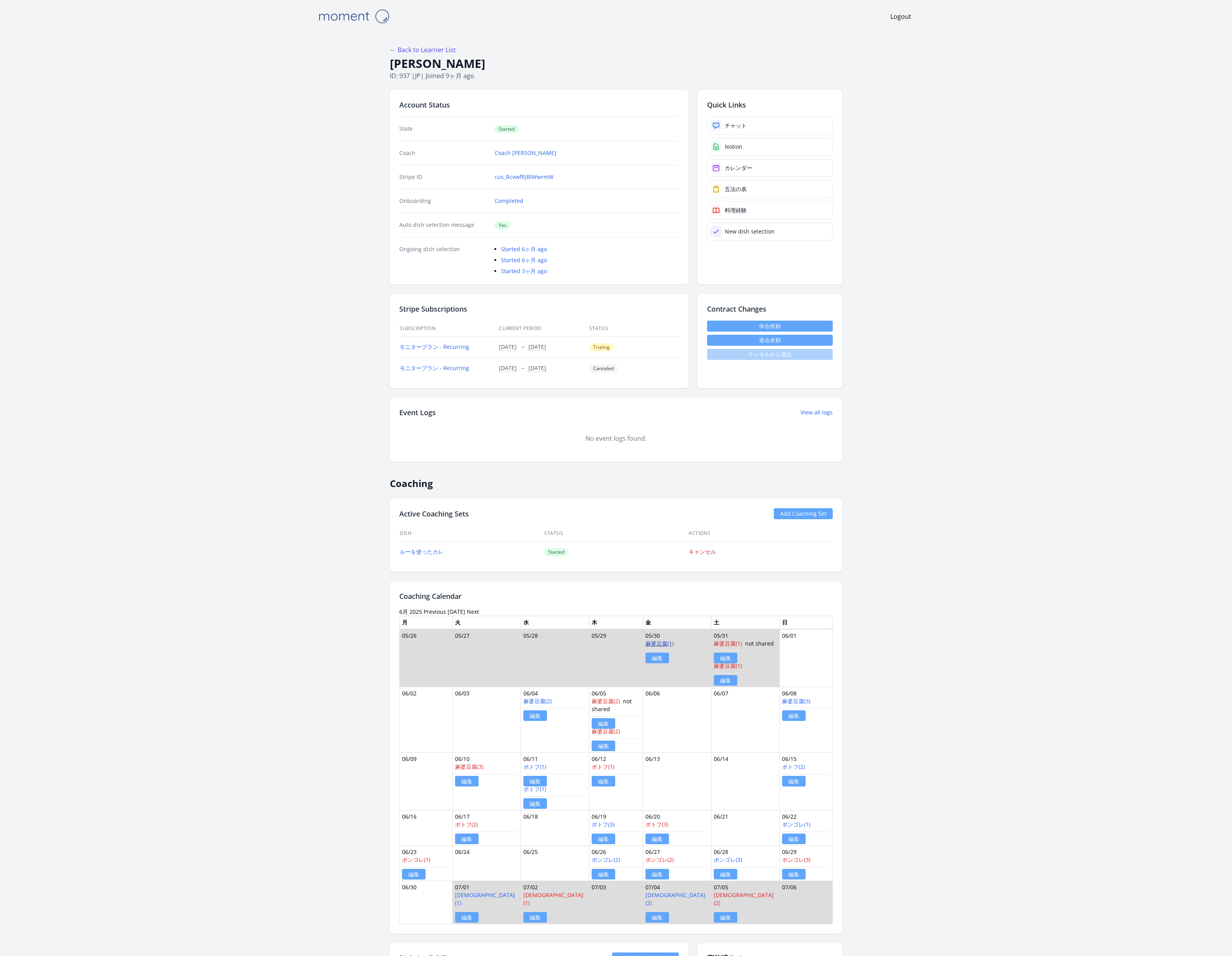
click at [548, 425] on link "麻婆豆腐(1)" at bounding box center [660, 643] width 28 height 7
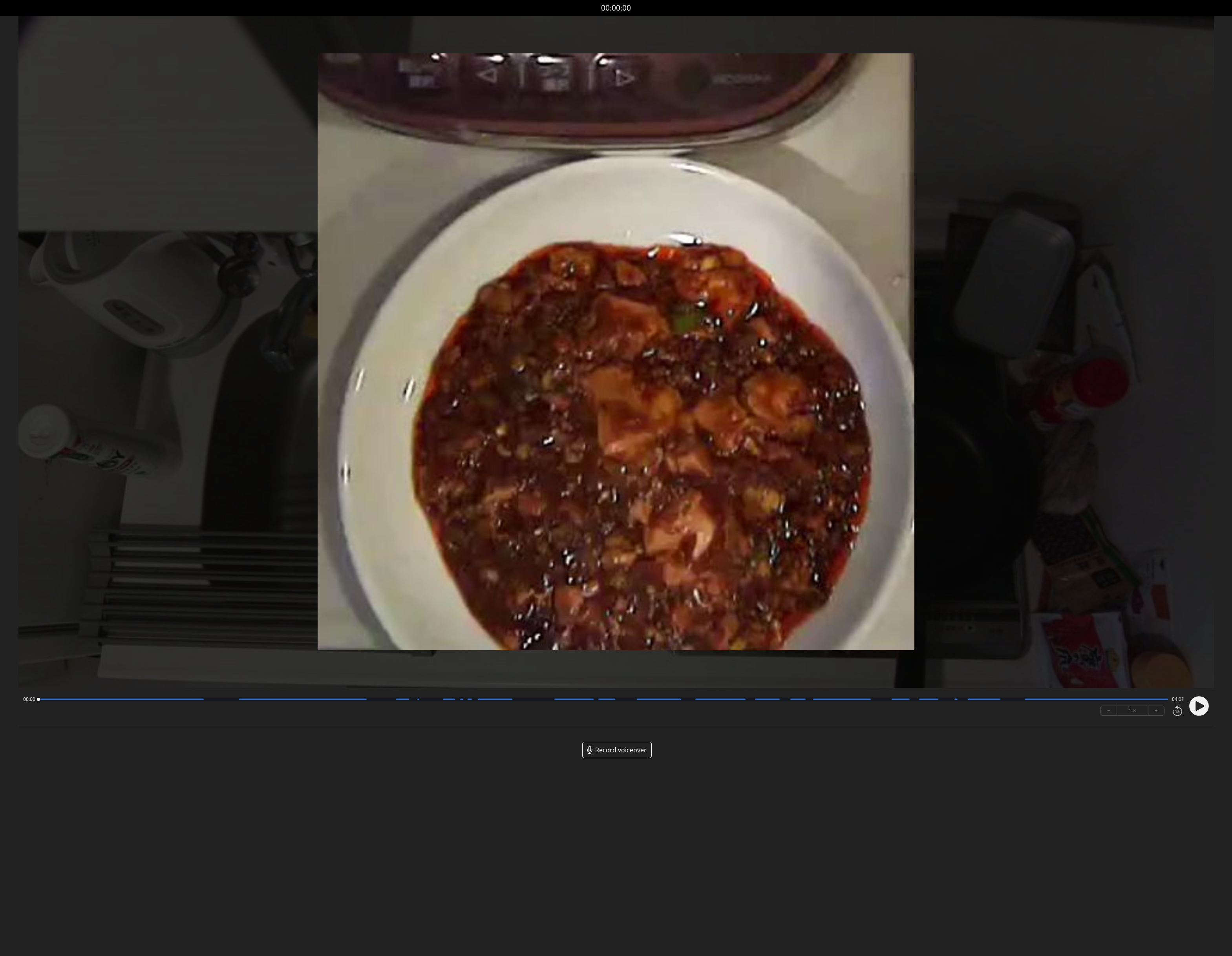
click at [608, 760] on div "Record voiceover" at bounding box center [616, 756] width 1195 height 29
click at [619, 757] on link "Record voiceover" at bounding box center [617, 750] width 70 height 16
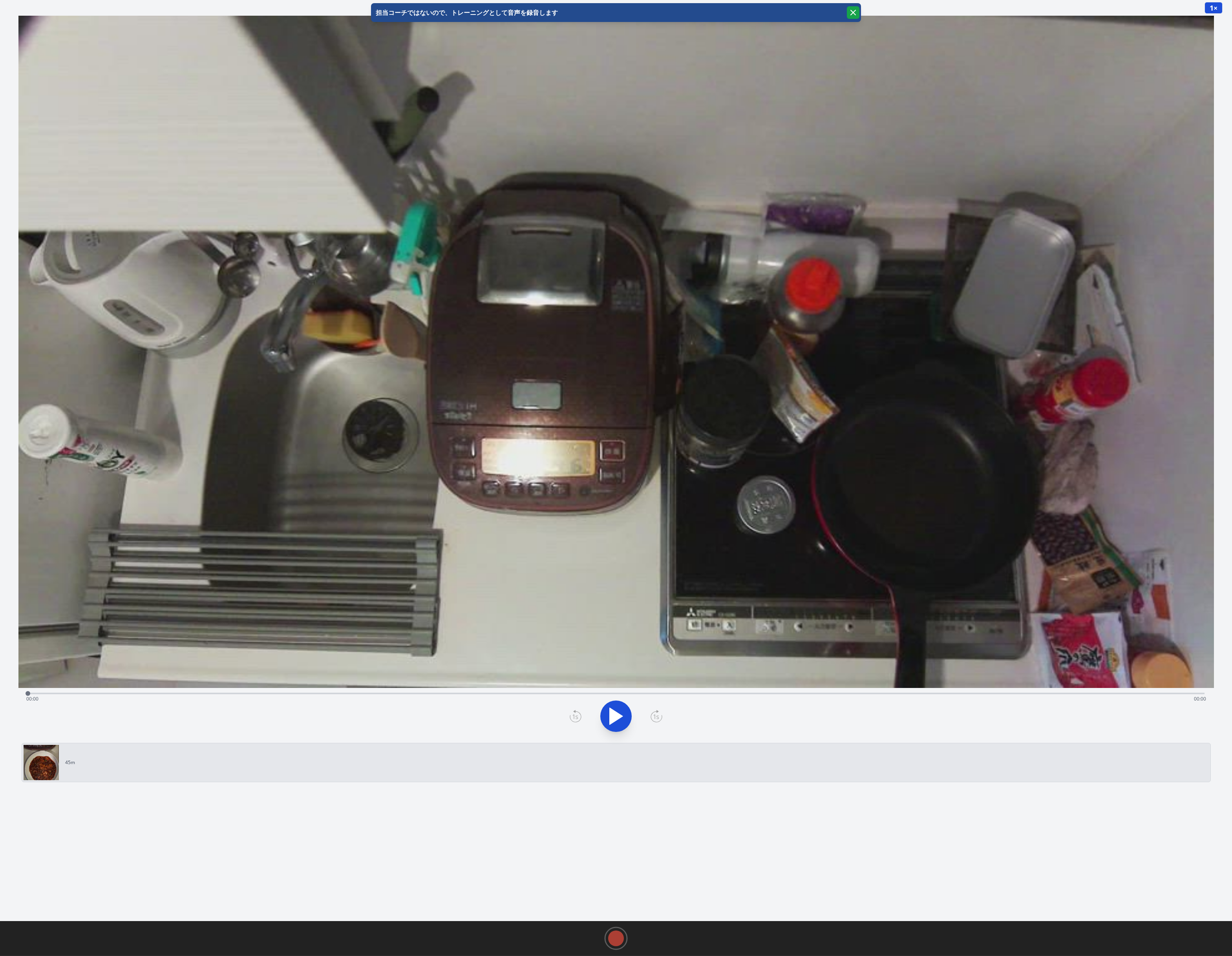
click at [850, 10] on icon "button" at bounding box center [853, 12] width 10 height 10
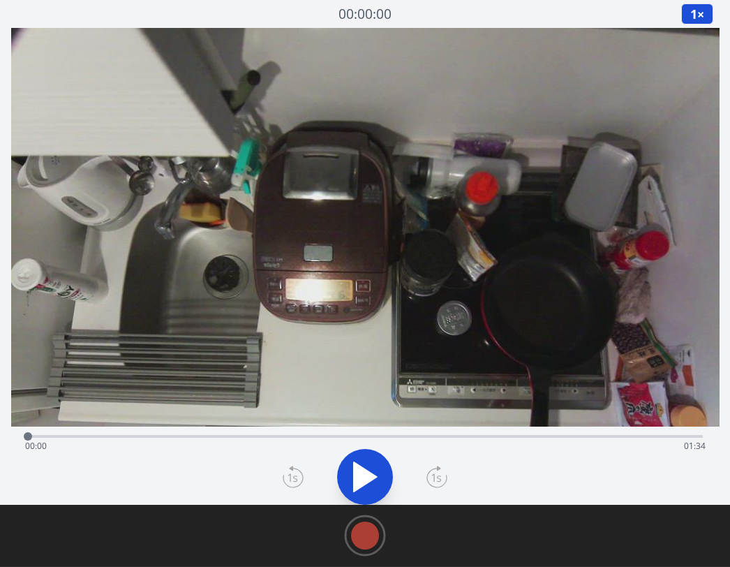
click at [133, 439] on div "Time elapsed: 00:00 Time remaining: 01:34" at bounding box center [365, 446] width 681 height 22
drag, startPoint x: 135, startPoint y: 437, endPoint x: 152, endPoint y: 434, distance: 17.1
click at [152, 434] on div at bounding box center [151, 436] width 8 height 8
click at [515, 379] on video at bounding box center [365, 227] width 709 height 399
click at [151, 438] on div at bounding box center [151, 436] width 8 height 8
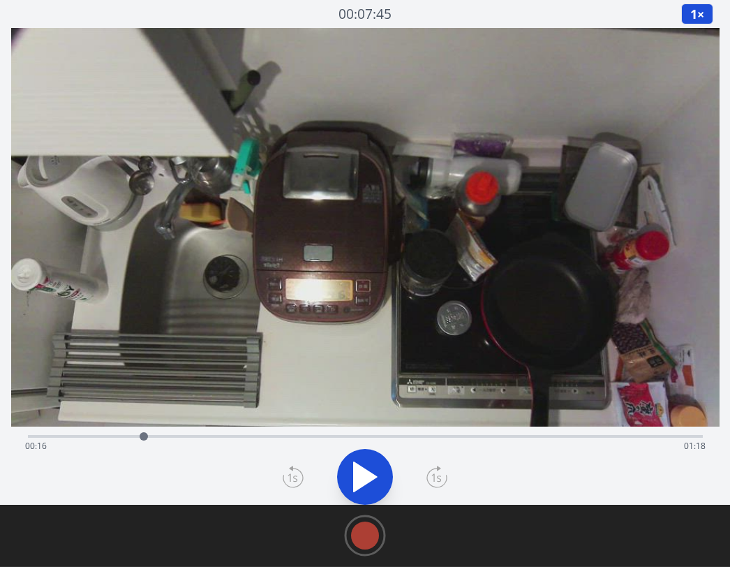
drag, startPoint x: 151, startPoint y: 438, endPoint x: 144, endPoint y: 433, distance: 8.5
click at [144, 433] on div at bounding box center [144, 436] width 8 height 8
click at [367, 478] on icon at bounding box center [365, 476] width 23 height 29
click at [369, 476] on icon at bounding box center [373, 477] width 8 height 30
drag, startPoint x: 182, startPoint y: 437, endPoint x: 80, endPoint y: 435, distance: 102.0
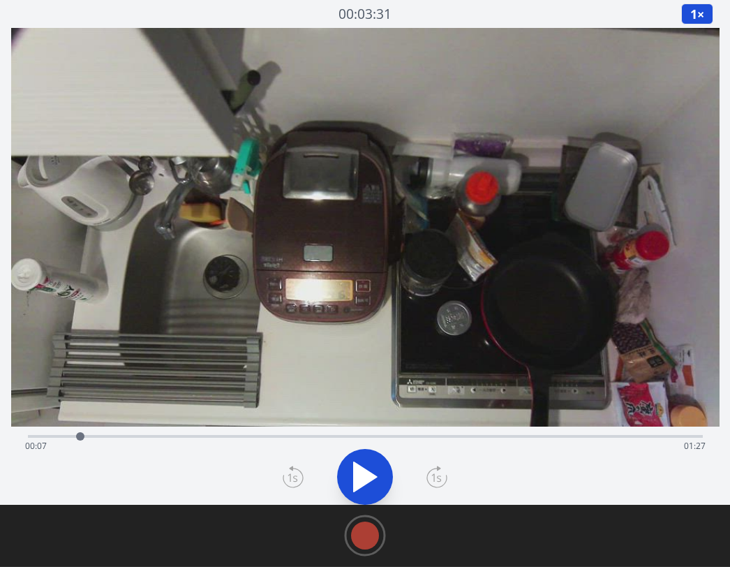
click at [80, 435] on div at bounding box center [80, 436] width 8 height 8
click at [441, 435] on div "Time elapsed: 00:07 Time remaining: 01:27" at bounding box center [365, 446] width 681 height 22
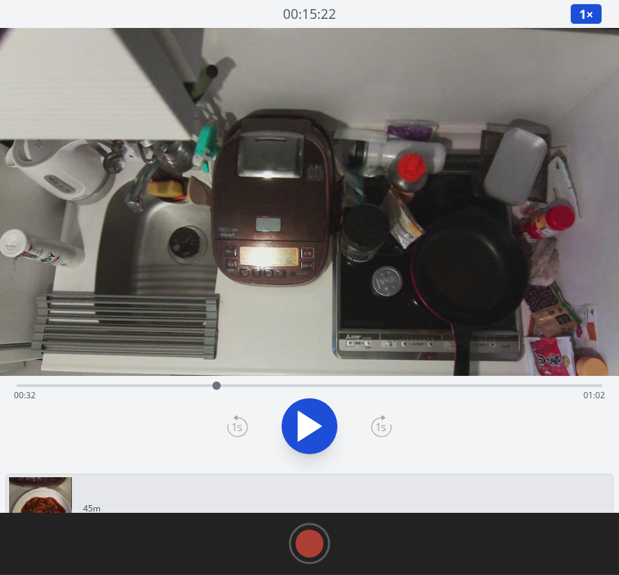
drag, startPoint x: 374, startPoint y: 385, endPoint x: 216, endPoint y: 390, distance: 157.2
click at [216, 390] on div at bounding box center [216, 385] width 21 height 21
drag, startPoint x: 218, startPoint y: 387, endPoint x: 278, endPoint y: 383, distance: 60.2
click at [278, 383] on div at bounding box center [282, 385] width 8 height 8
drag, startPoint x: 280, startPoint y: 383, endPoint x: 272, endPoint y: 383, distance: 7.7
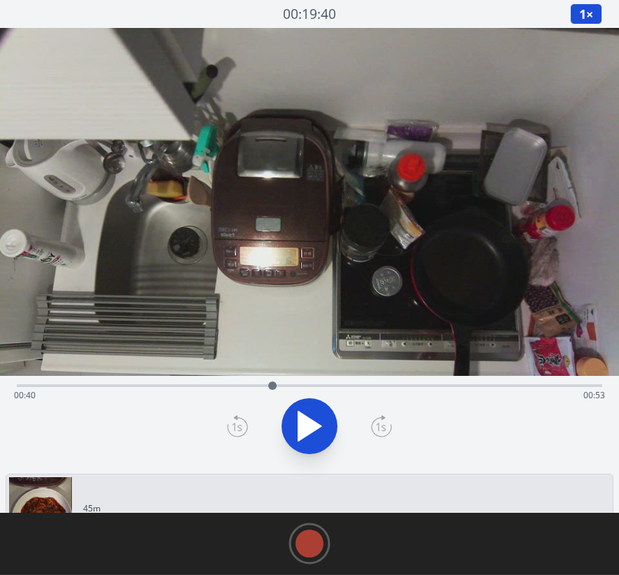
click at [272, 383] on div at bounding box center [272, 385] width 8 height 8
click at [277, 385] on div at bounding box center [276, 385] width 8 height 8
click at [277, 385] on div at bounding box center [277, 385] width 8 height 8
click at [280, 383] on div at bounding box center [277, 385] width 8 height 8
click at [279, 384] on div at bounding box center [279, 385] width 8 height 8
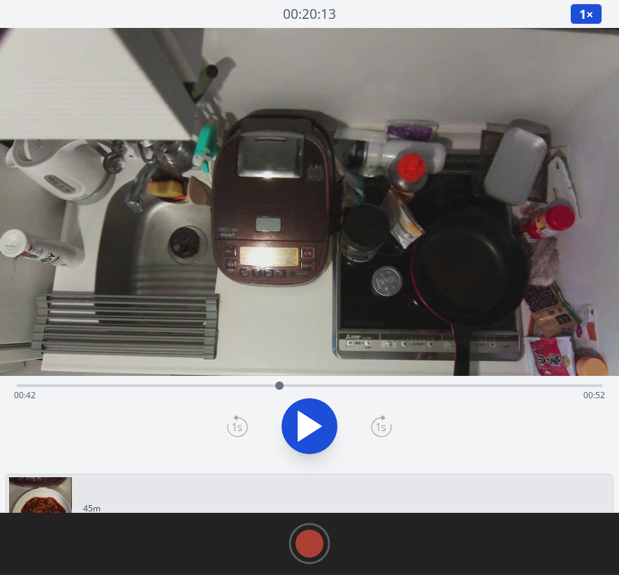
click at [583, 16] on span "1" at bounding box center [582, 14] width 7 height 17
click at [585, 32] on li "0.25×" at bounding box center [589, 33] width 39 height 22
click at [302, 429] on icon at bounding box center [309, 425] width 23 height 29
click at [302, 429] on icon at bounding box center [302, 426] width 8 height 30
click at [302, 429] on icon at bounding box center [309, 425] width 23 height 29
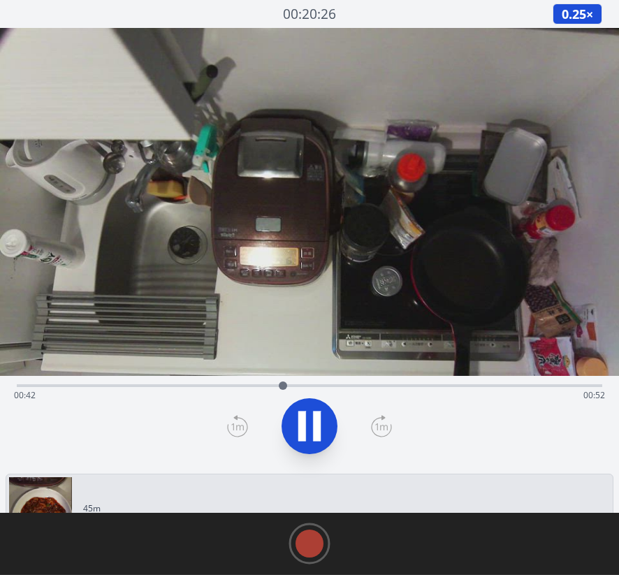
click at [302, 429] on icon at bounding box center [302, 426] width 8 height 30
click at [233, 425] on icon at bounding box center [237, 426] width 21 height 22
